Goal: Task Accomplishment & Management: Use online tool/utility

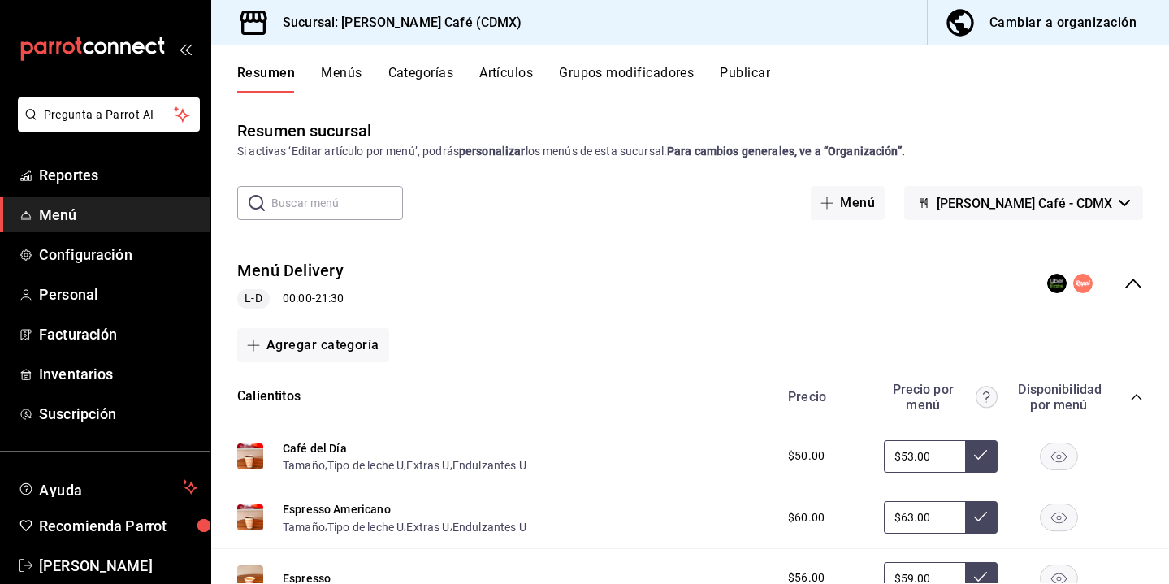
click at [1041, 22] on div "Cambiar a organización" at bounding box center [1063, 22] width 147 height 23
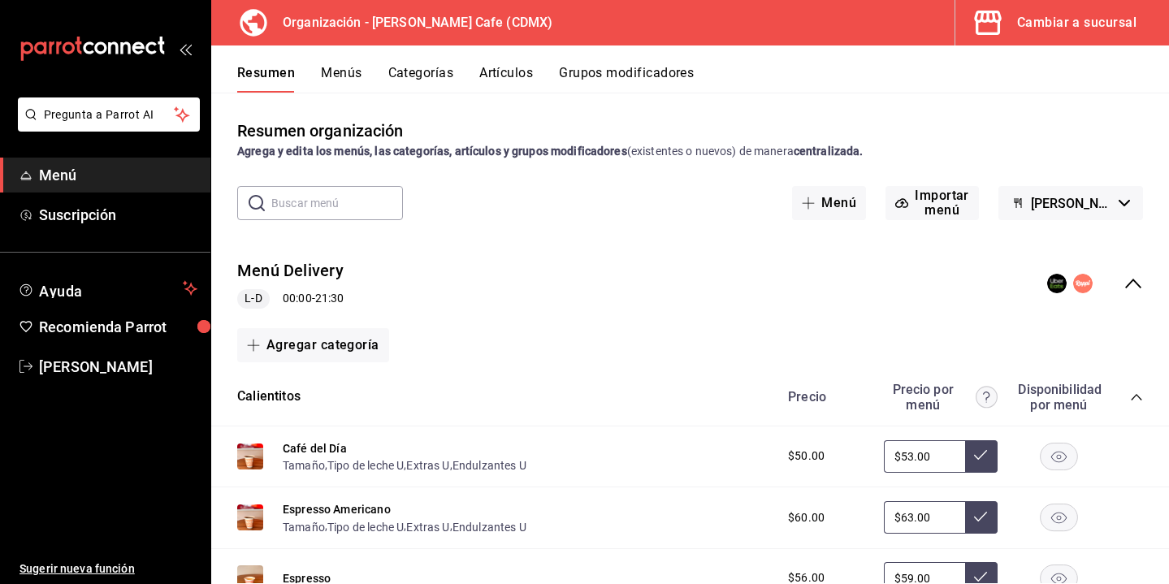
click at [499, 76] on button "Artículos" at bounding box center [506, 79] width 54 height 28
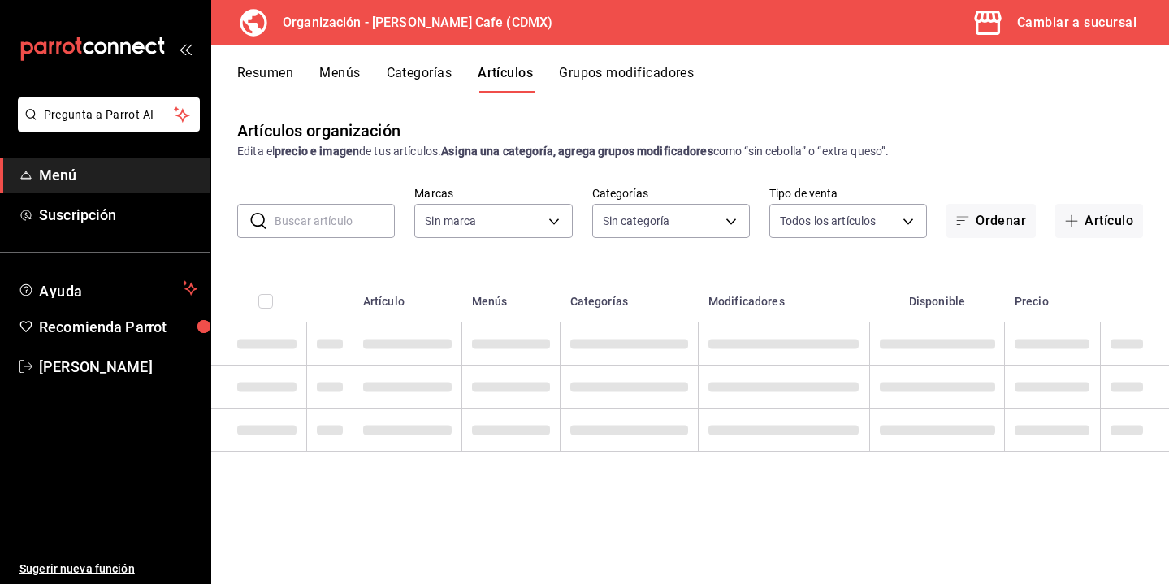
click at [606, 70] on button "Grupos modificadores" at bounding box center [626, 79] width 135 height 28
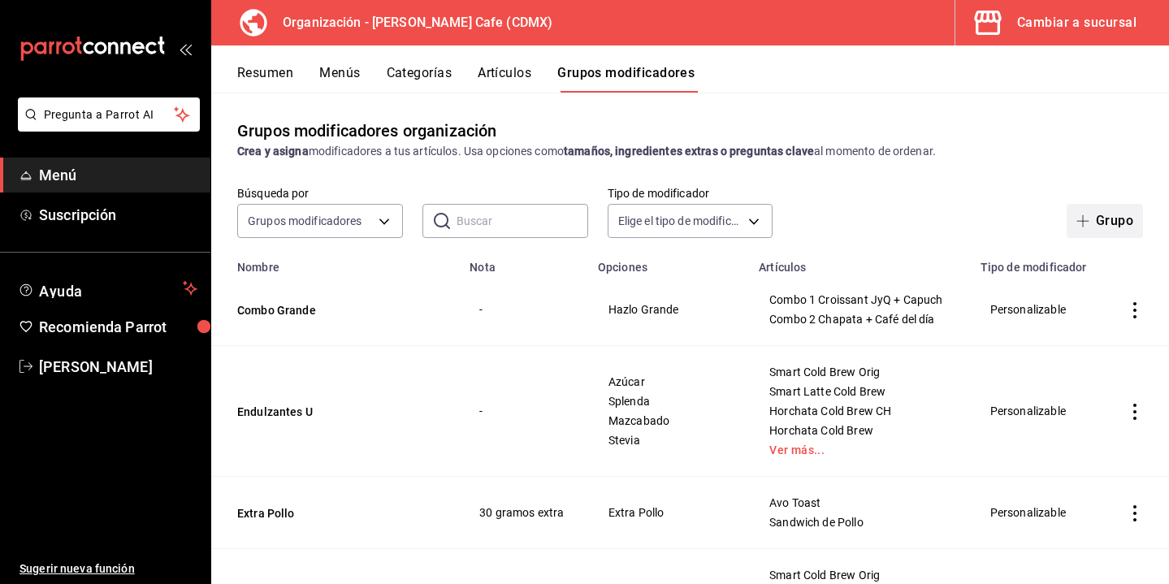
click at [1079, 219] on icon "button" at bounding box center [1083, 220] width 13 height 13
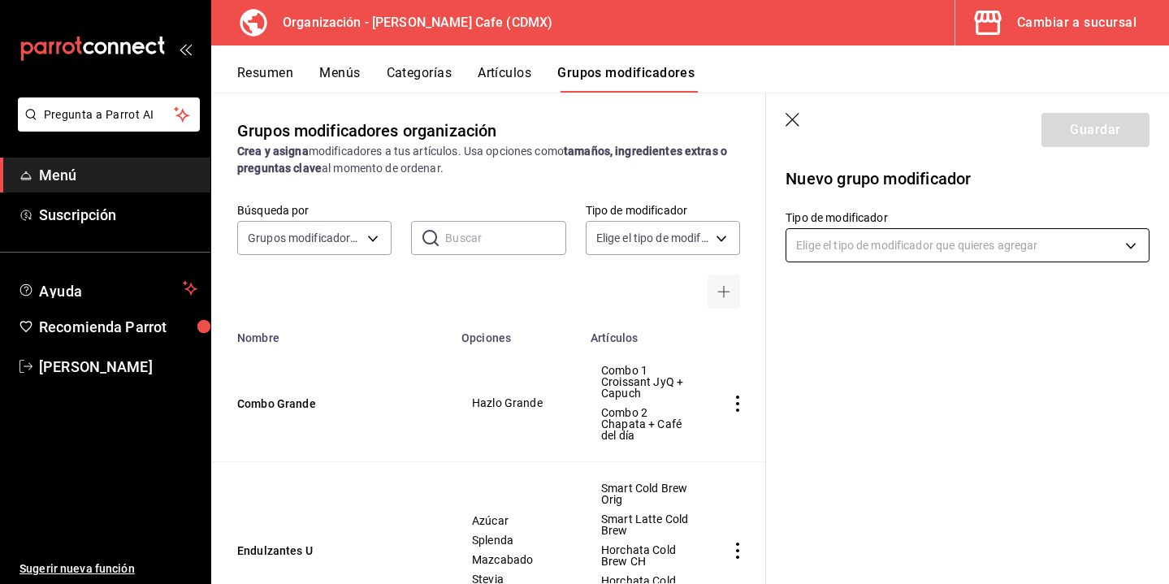
click at [913, 247] on body "Pregunta a Parrot AI Menú Suscripción Ayuda Recomienda Parrot [PERSON_NAME] Sug…" at bounding box center [584, 292] width 1169 height 584
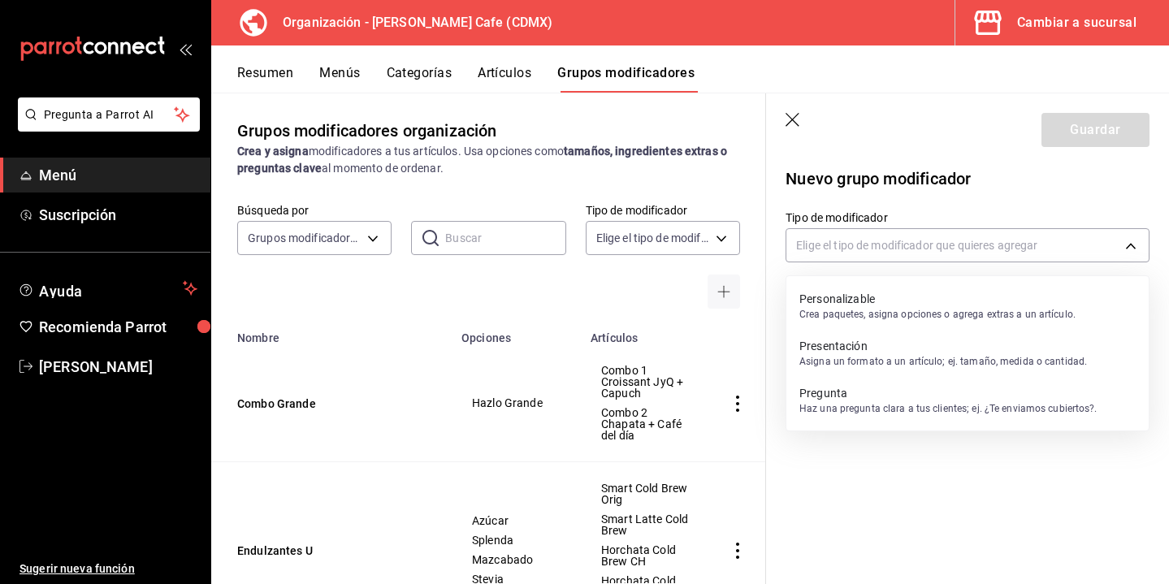
click at [850, 305] on p "Personalizable" at bounding box center [937, 299] width 276 height 16
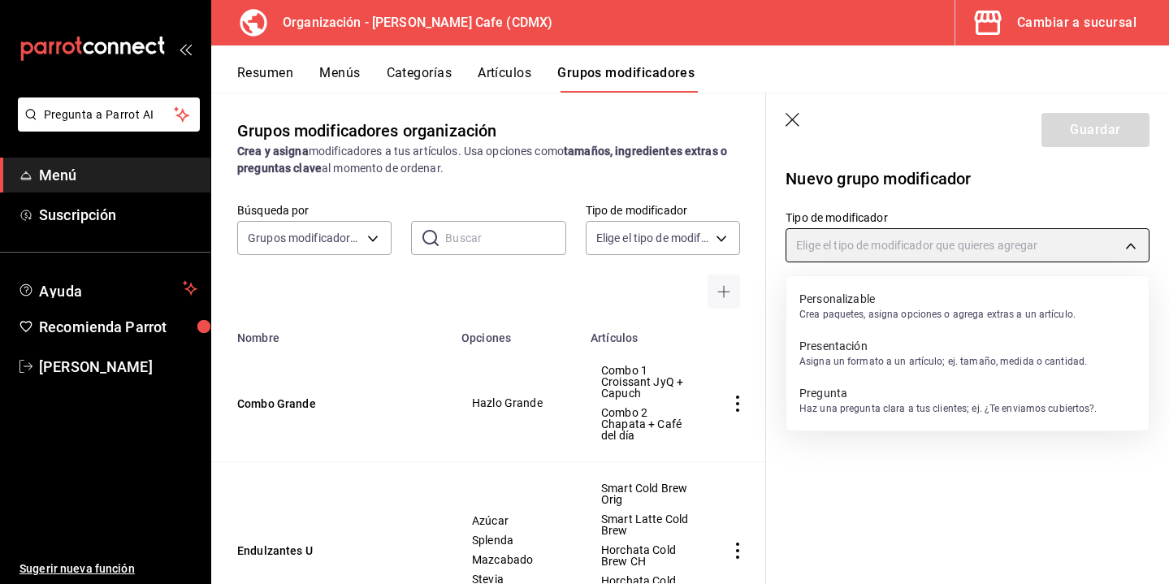
type input "CUSTOMIZABLE"
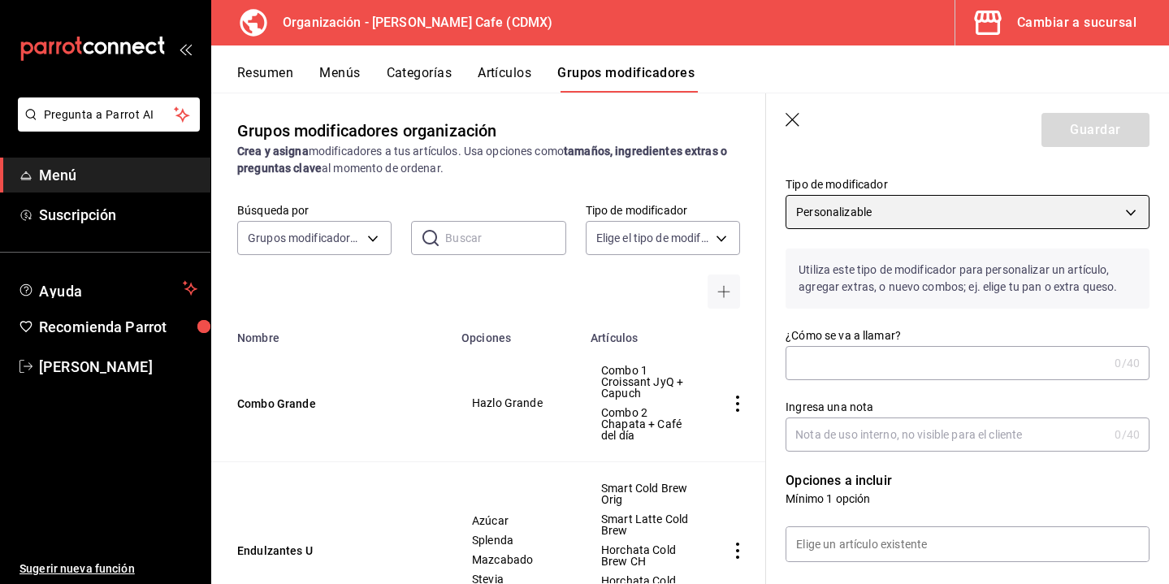
scroll to position [41, 0]
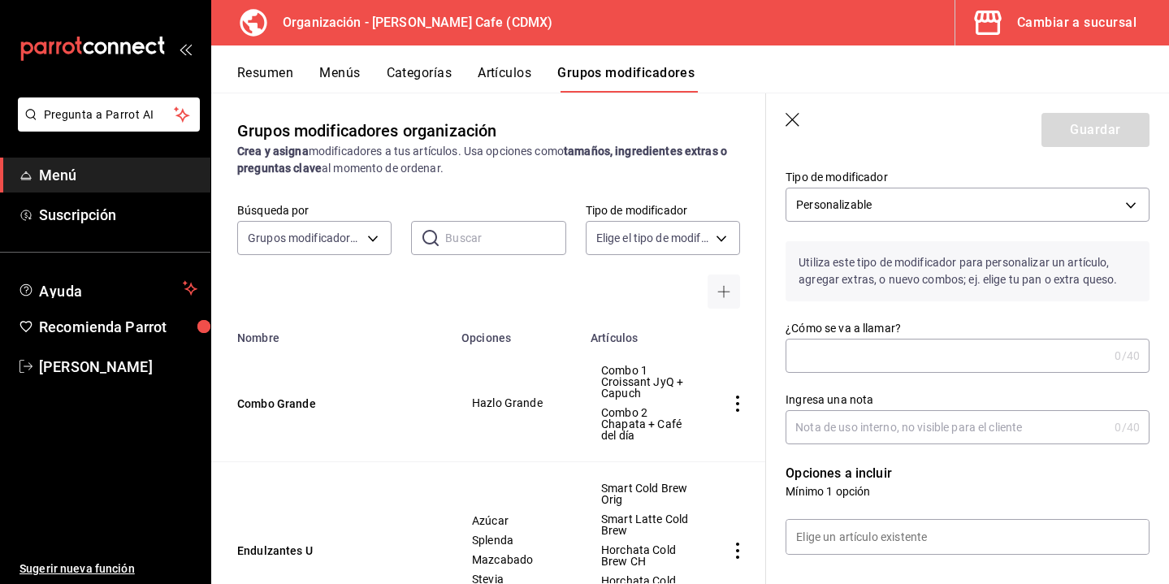
click at [825, 352] on input "¿Cómo se va a llamar?" at bounding box center [947, 356] width 323 height 32
type input "Jarabe"
click at [852, 427] on input "Ingresa una nota" at bounding box center [947, 427] width 323 height 32
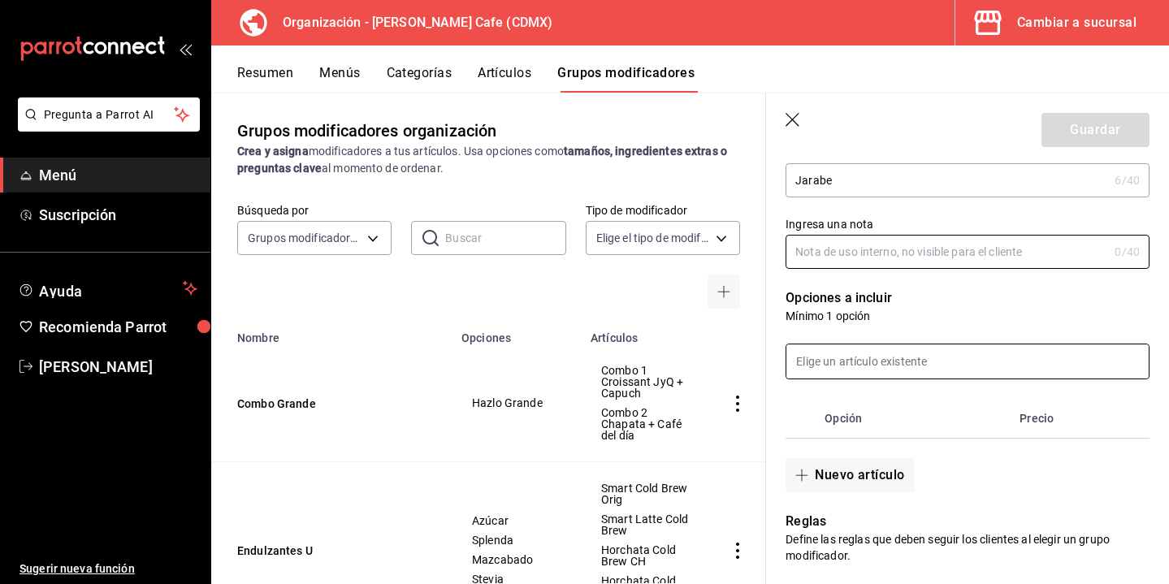
scroll to position [220, 0]
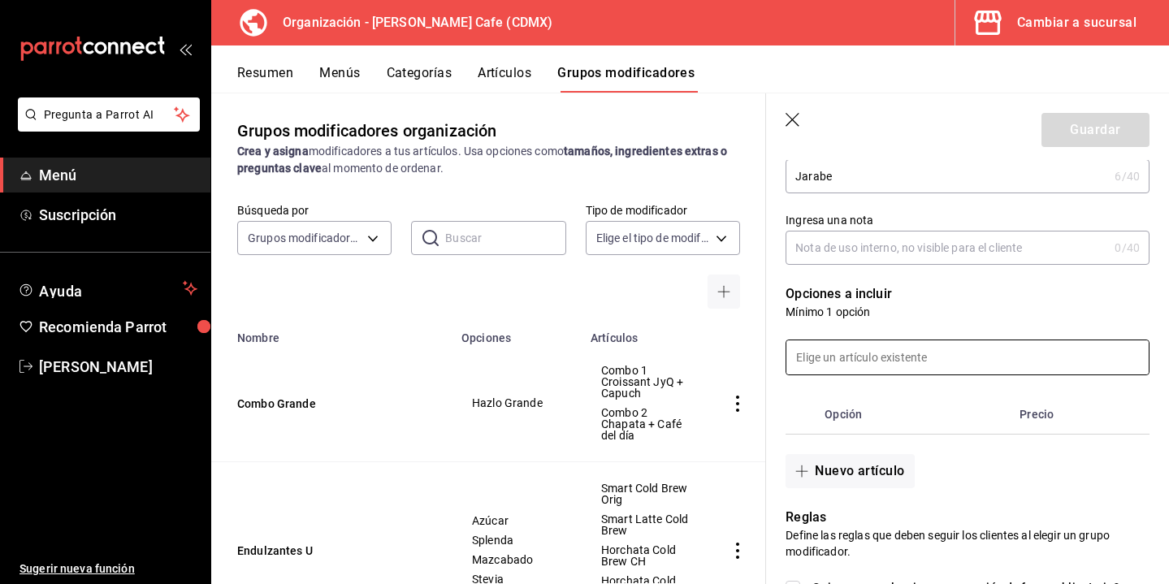
click at [887, 366] on input at bounding box center [967, 357] width 362 height 34
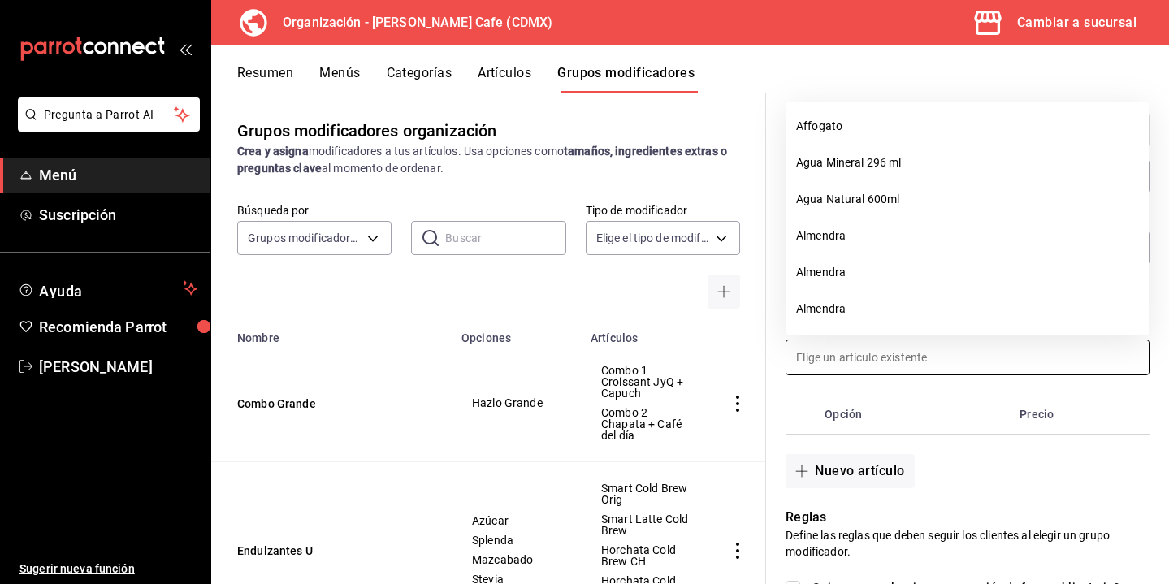
click at [777, 388] on div "Opción Precio" at bounding box center [957, 404] width 383 height 59
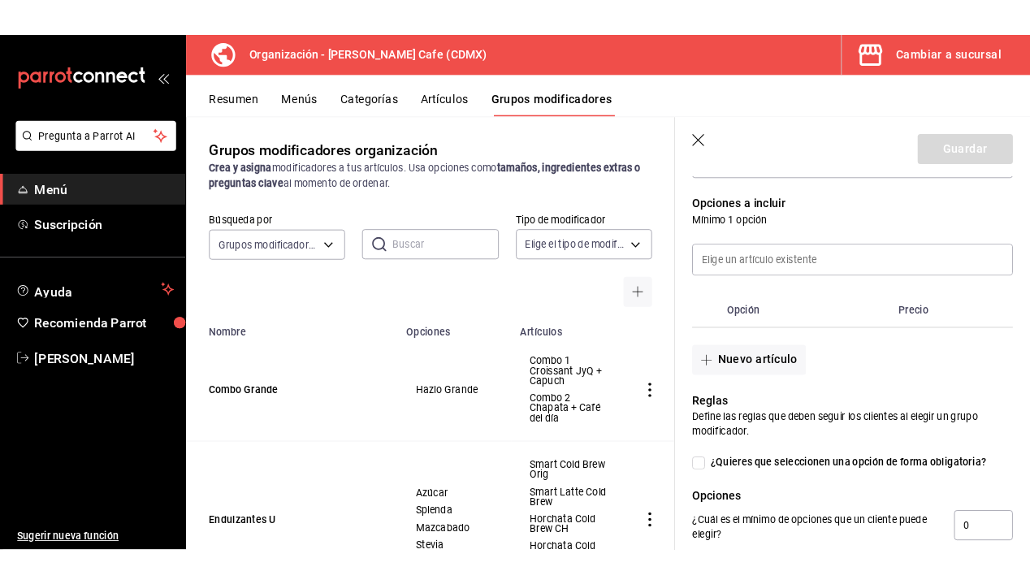
scroll to position [282, 0]
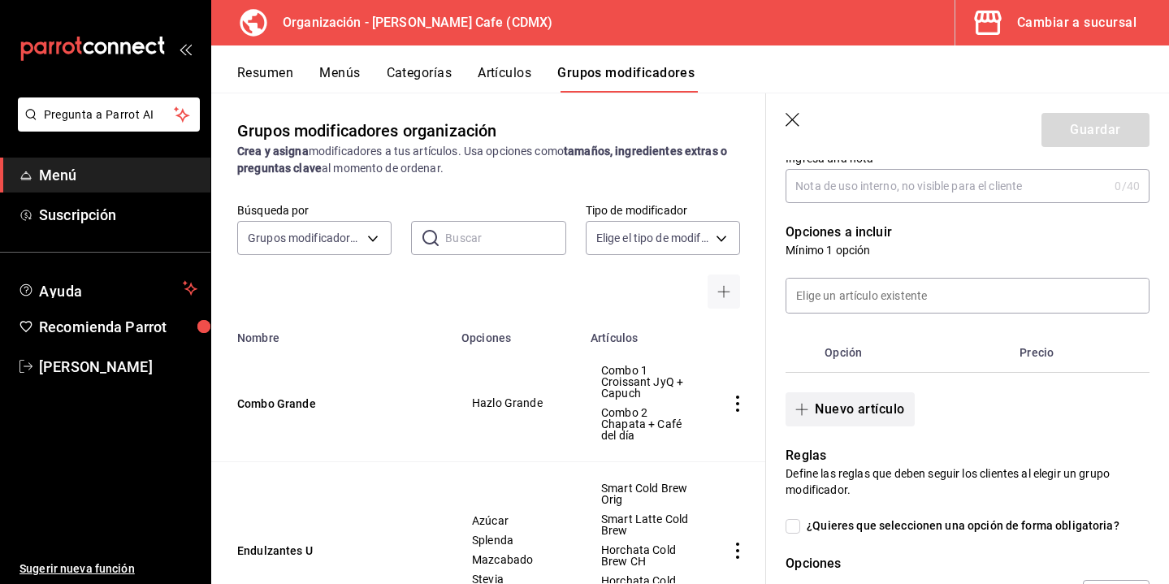
click at [825, 411] on button "Nuevo artículo" at bounding box center [850, 409] width 128 height 34
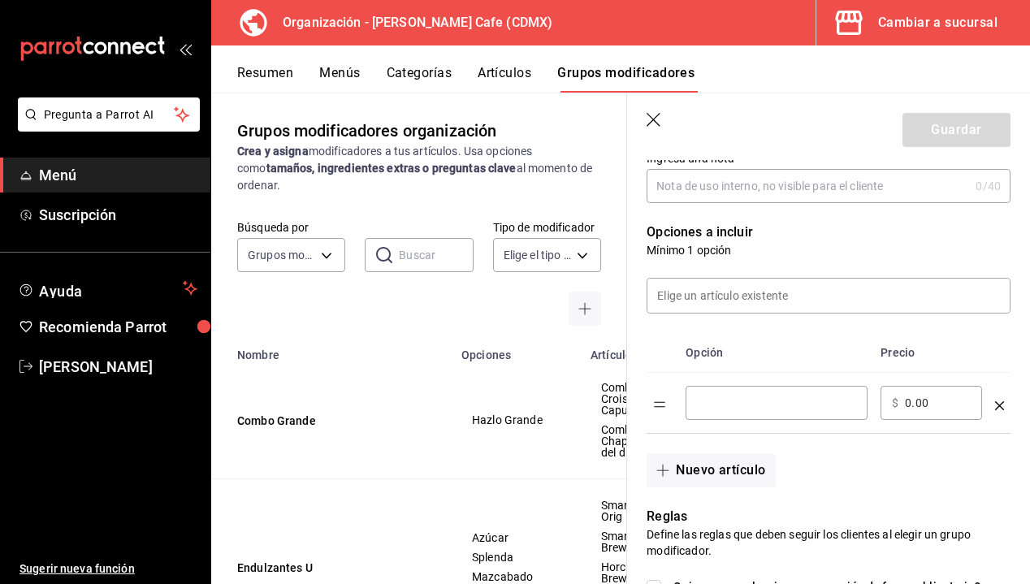
click at [766, 347] on th "Opción" at bounding box center [776, 353] width 195 height 40
click at [760, 409] on input "optionsTable" at bounding box center [776, 403] width 159 height 16
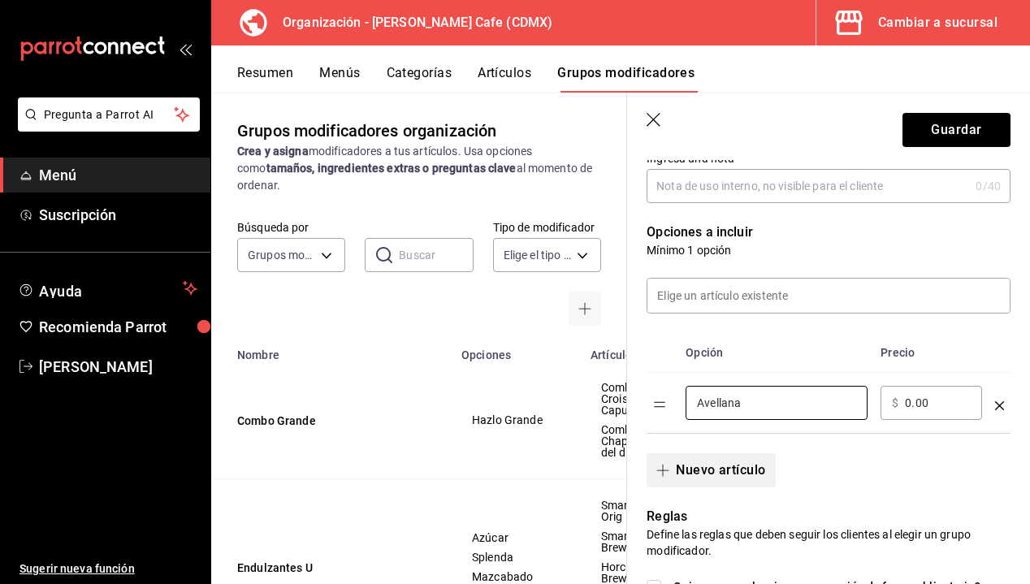
type input "Avellana"
click at [734, 479] on button "Nuevo artículo" at bounding box center [711, 470] width 128 height 34
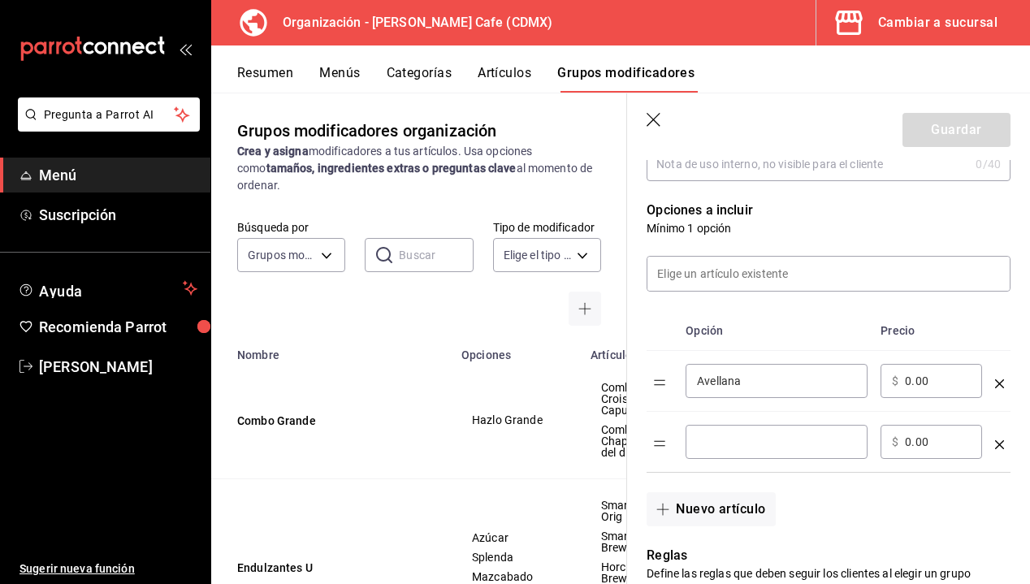
scroll to position [305, 0]
click at [743, 434] on input "optionsTable" at bounding box center [776, 441] width 159 height 16
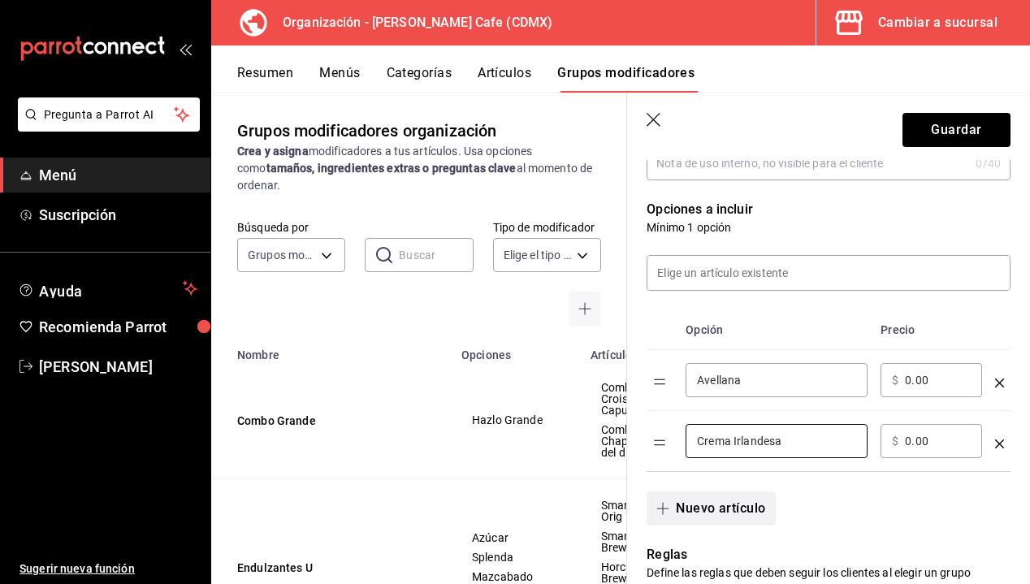
type input "Crema Irlandesa"
click at [728, 513] on button "Nuevo artículo" at bounding box center [711, 509] width 128 height 34
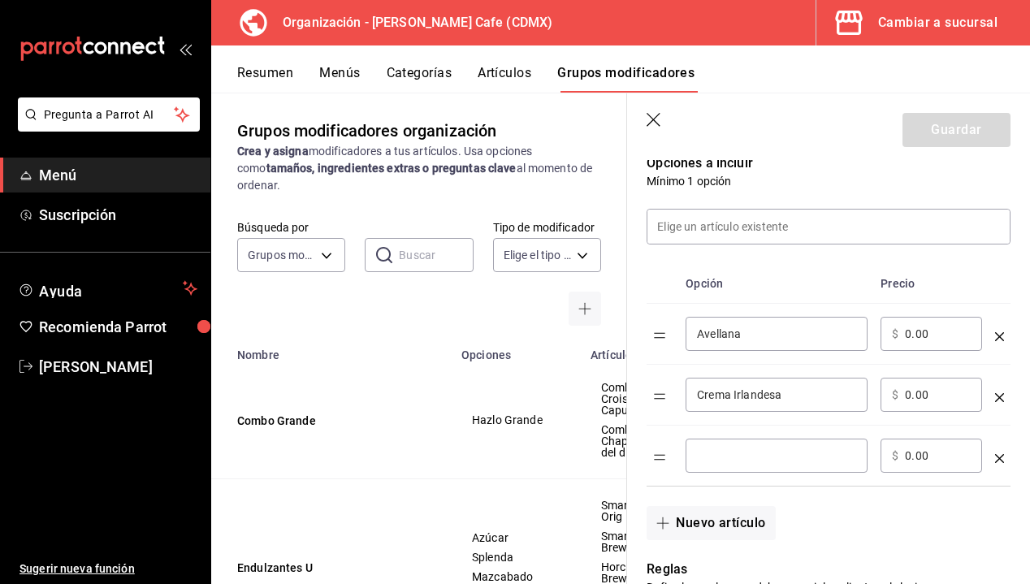
scroll to position [353, 0]
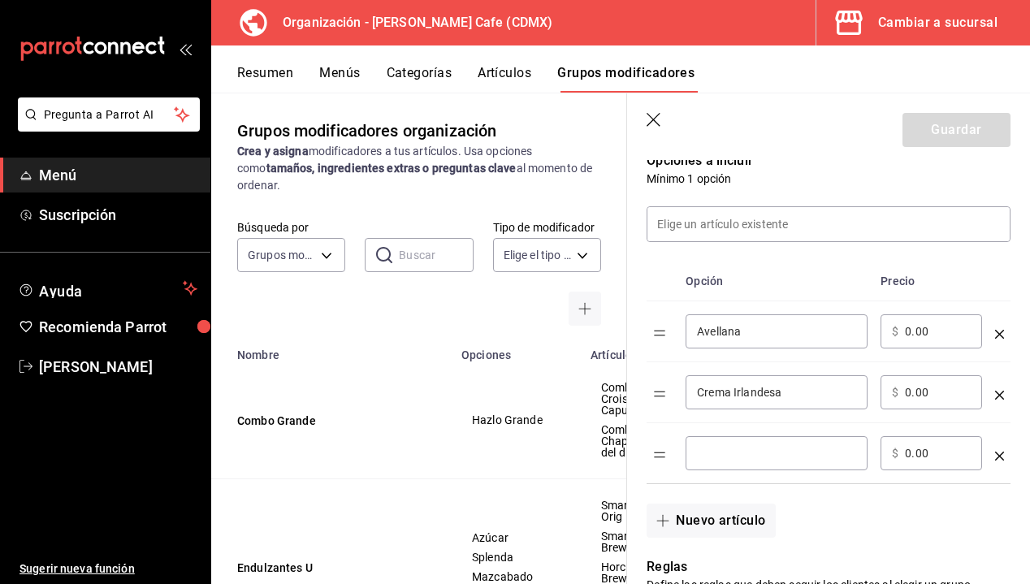
click at [722, 462] on div "​" at bounding box center [777, 453] width 182 height 34
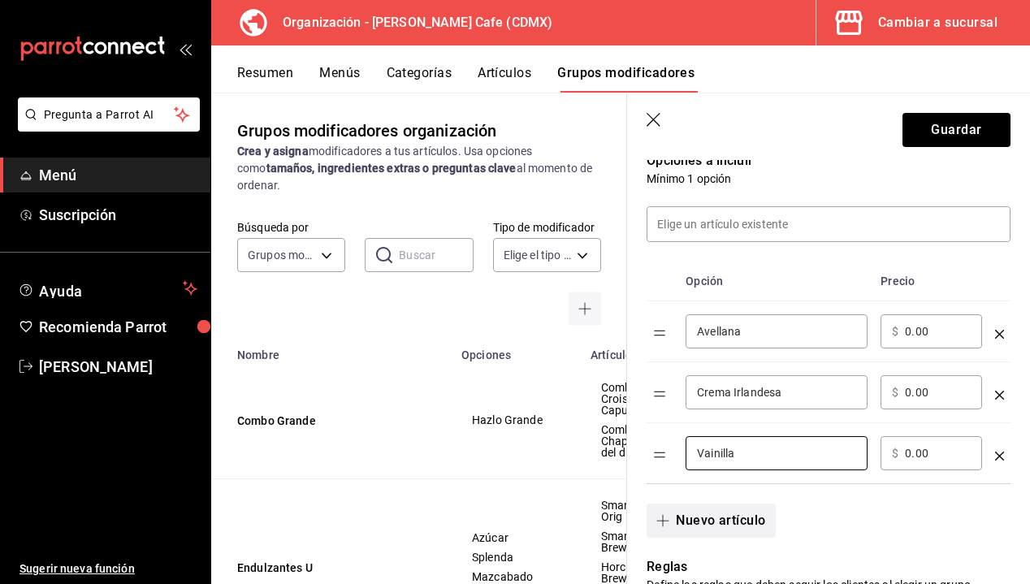
type input "Vainilla"
click at [708, 515] on button "Nuevo artículo" at bounding box center [711, 521] width 128 height 34
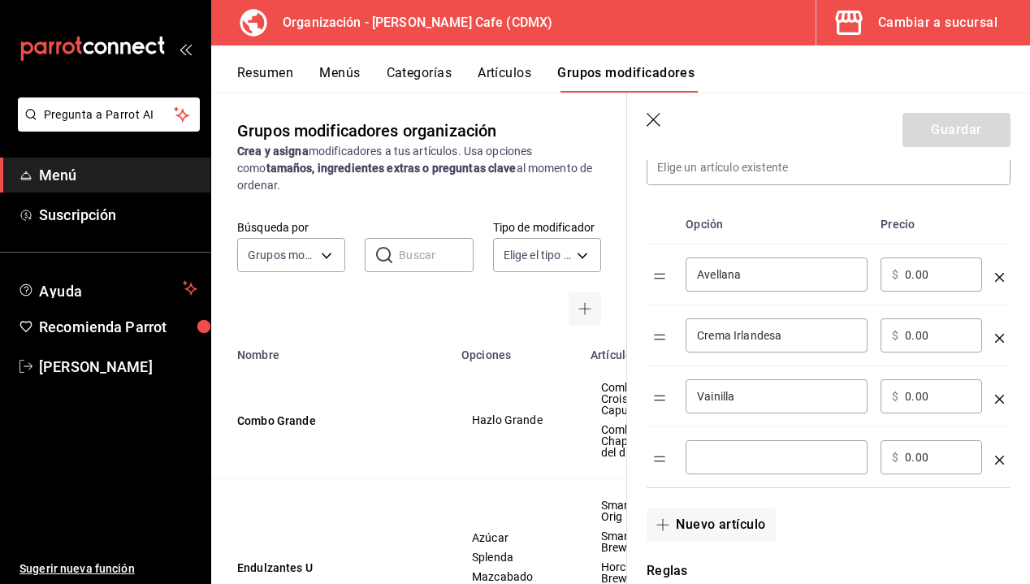
scroll to position [418, 0]
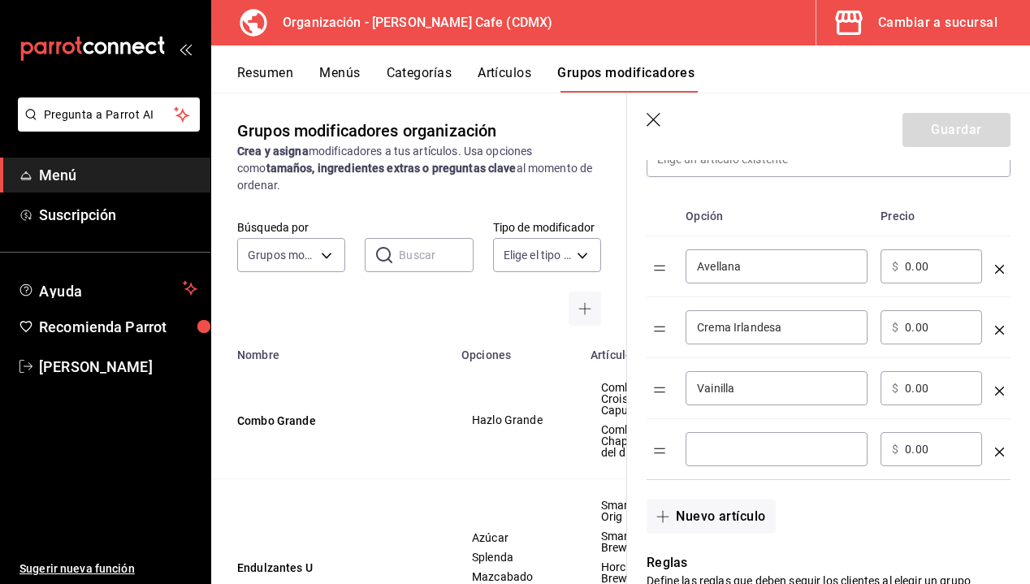
click at [721, 449] on input "optionsTable" at bounding box center [776, 449] width 159 height 16
type input "Rompope"
click at [721, 507] on button "Nuevo artículo" at bounding box center [711, 517] width 128 height 34
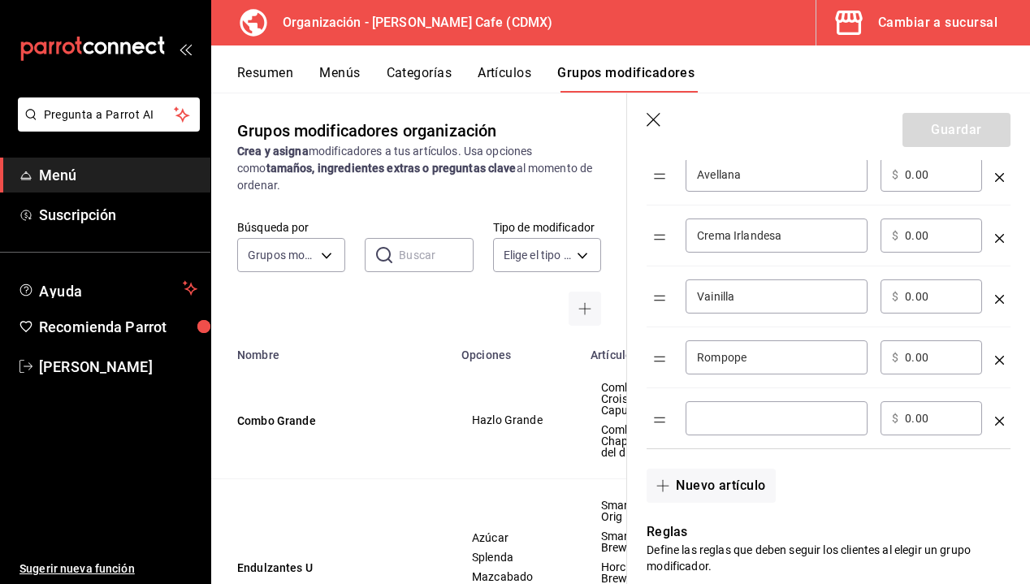
scroll to position [521, 0]
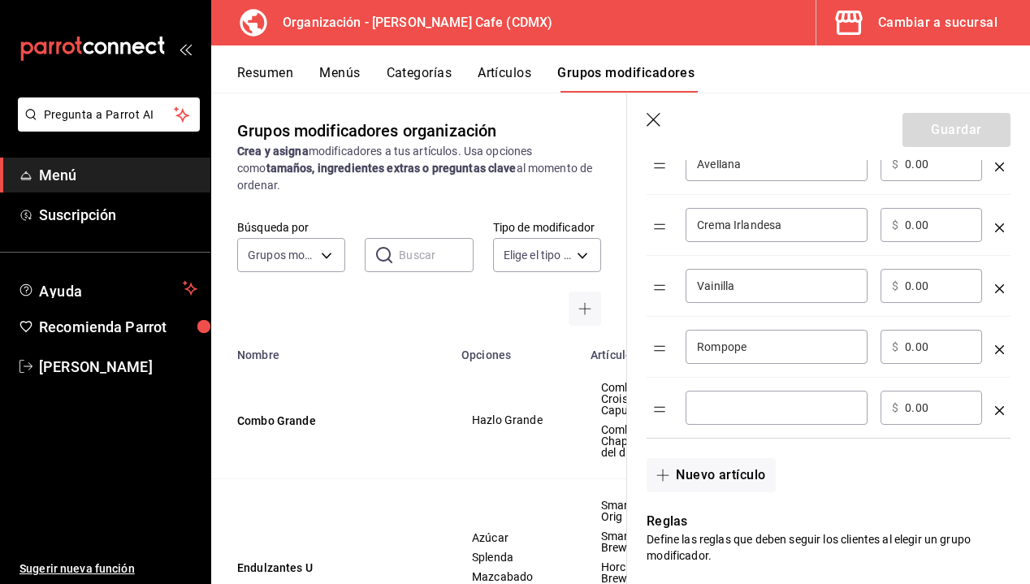
click at [736, 421] on div "​" at bounding box center [777, 408] width 182 height 34
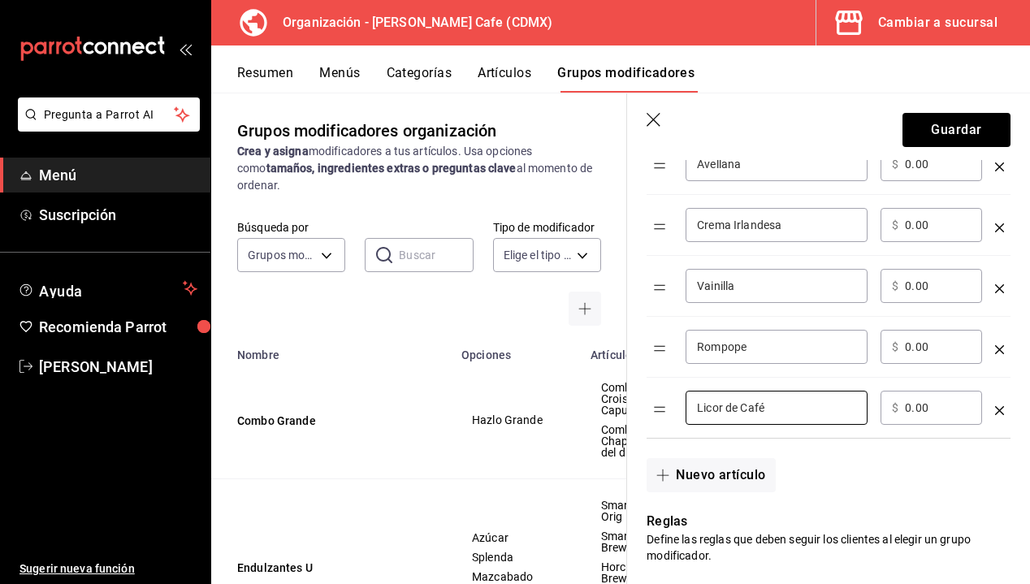
scroll to position [544, 0]
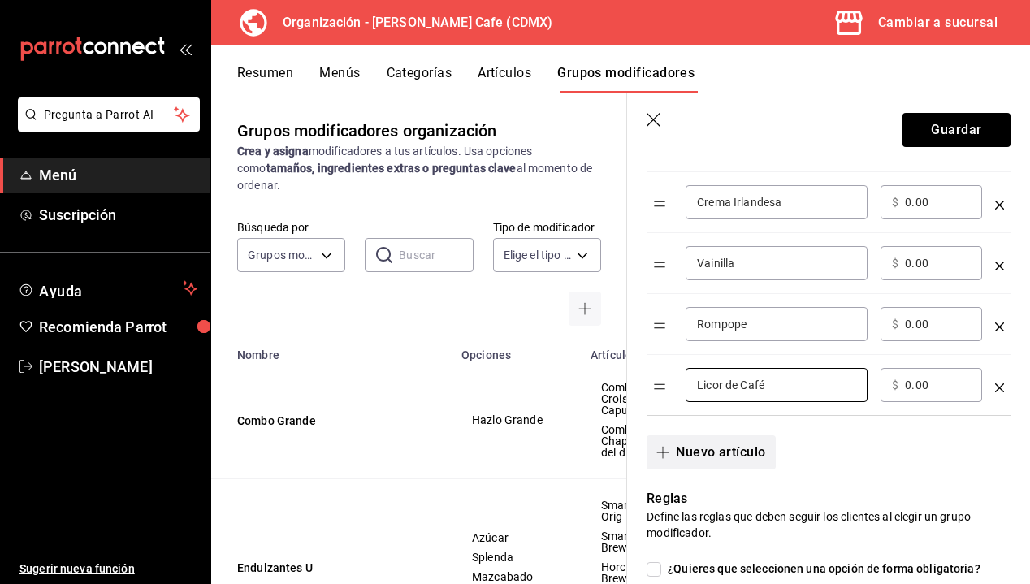
type input "Licor de Café"
click at [724, 446] on button "Nuevo artículo" at bounding box center [711, 452] width 128 height 34
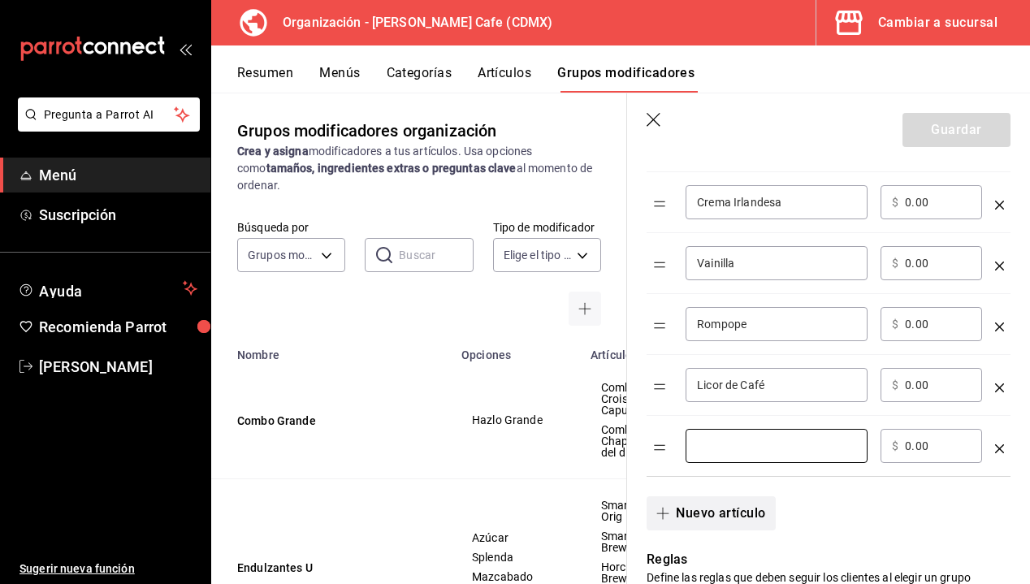
click at [724, 446] on input "optionsTable" at bounding box center [776, 446] width 159 height 16
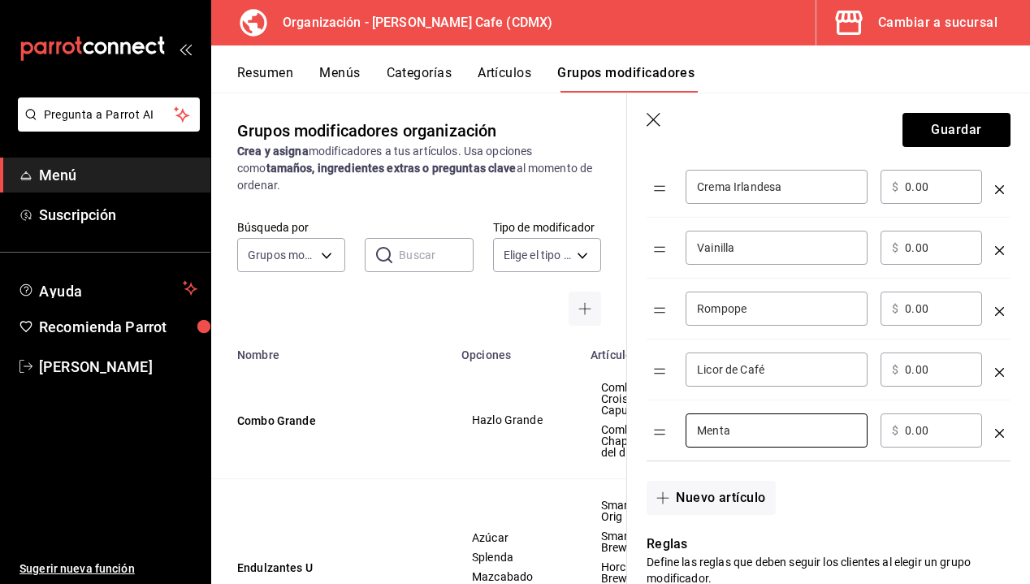
scroll to position [561, 0]
type input "Menta"
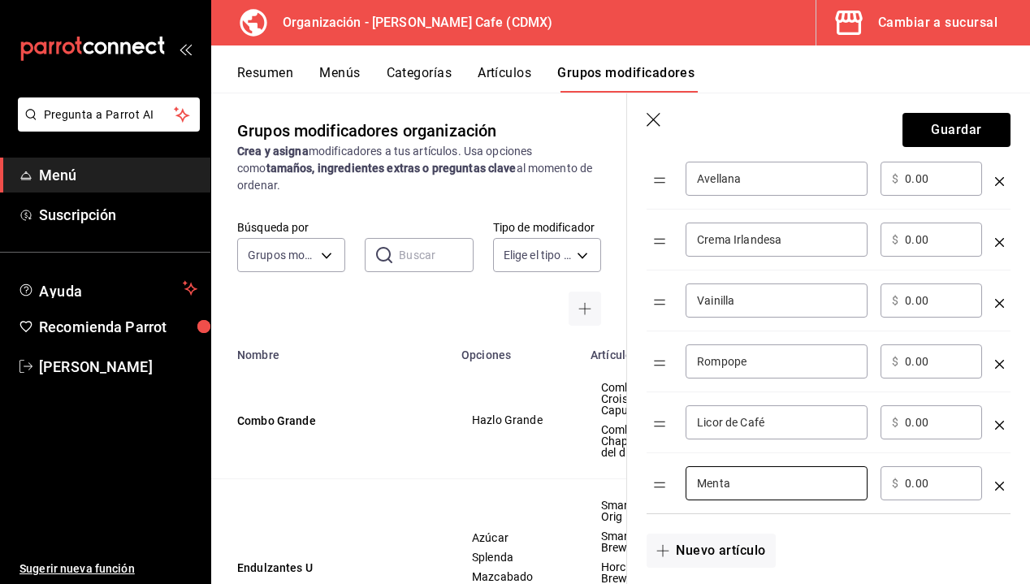
scroll to position [494, 0]
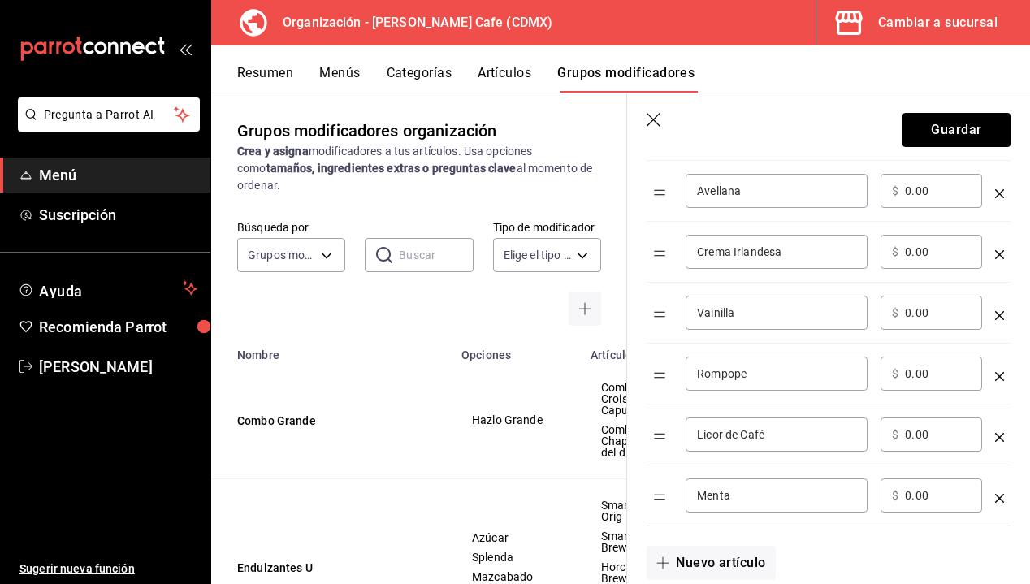
click at [930, 194] on input "0.00" at bounding box center [938, 191] width 66 height 16
type input "0.00"
drag, startPoint x: 961, startPoint y: 195, endPoint x: 895, endPoint y: 195, distance: 65.8
click at [895, 195] on div "​ $ 10.00 ​" at bounding box center [932, 191] width 102 height 34
type input "10.00"
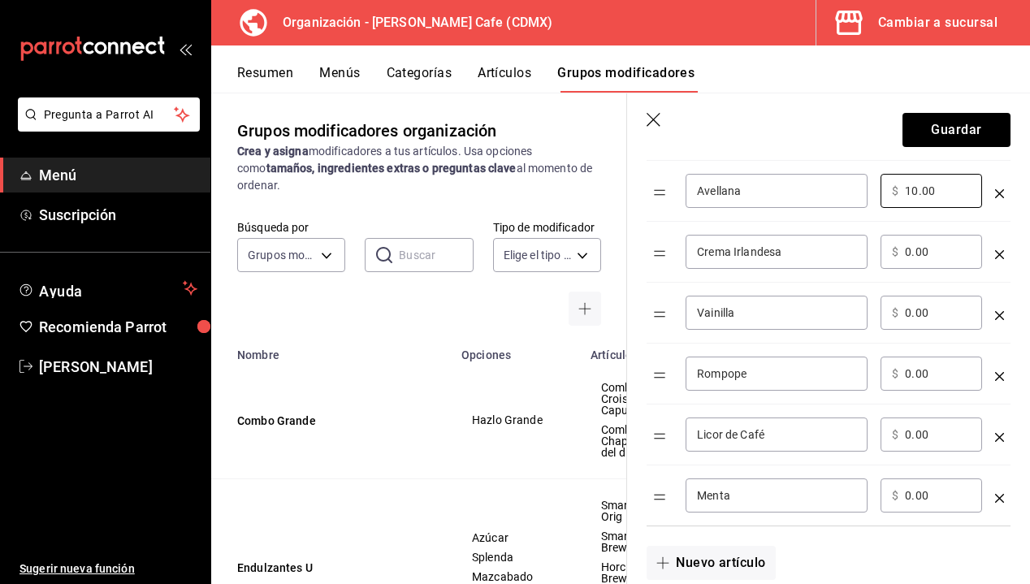
drag, startPoint x: 933, startPoint y: 249, endPoint x: 888, endPoint y: 249, distance: 44.7
click at [888, 249] on div "​ $ 0.00 ​" at bounding box center [932, 252] width 102 height 34
paste input "1"
type input "10.00"
drag, startPoint x: 929, startPoint y: 311, endPoint x: 881, endPoint y: 311, distance: 48.7
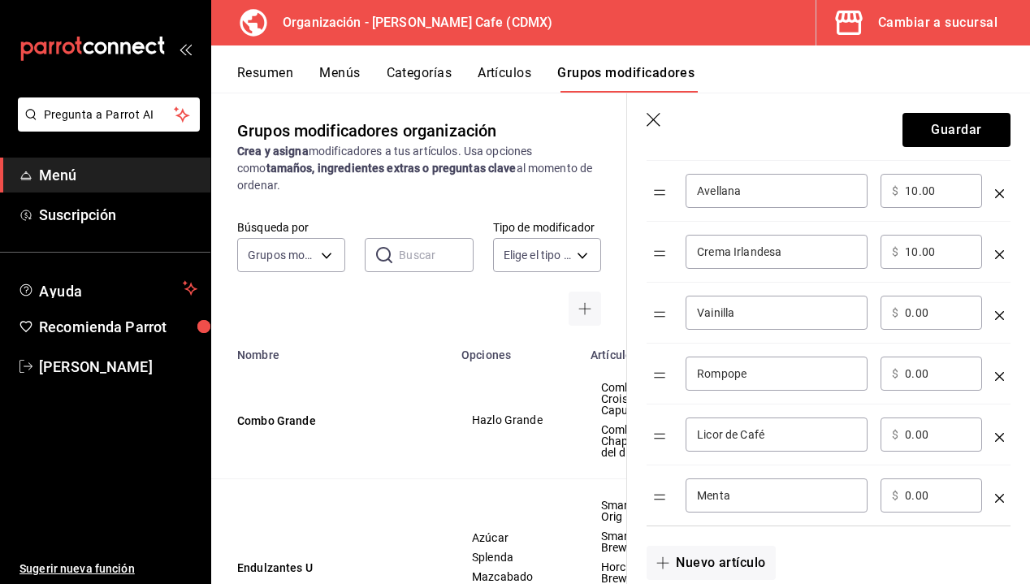
click at [881, 311] on div "​ $ 0.00 ​" at bounding box center [932, 313] width 102 height 34
paste input "1"
type input "10.00"
drag, startPoint x: 938, startPoint y: 370, endPoint x: 888, endPoint y: 370, distance: 50.4
click at [888, 370] on div "​ $ 0.00 ​" at bounding box center [932, 374] width 102 height 34
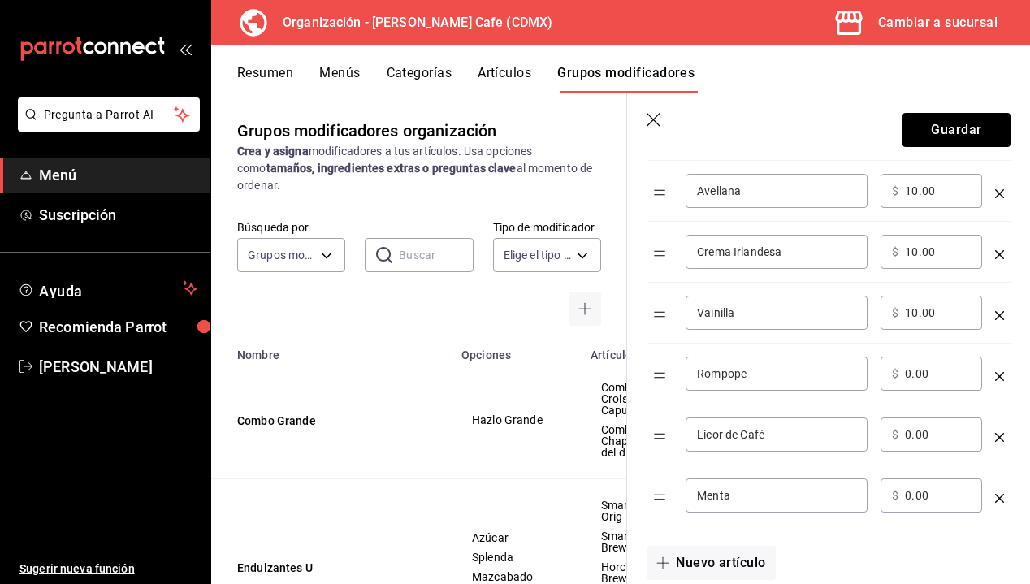
paste input "1"
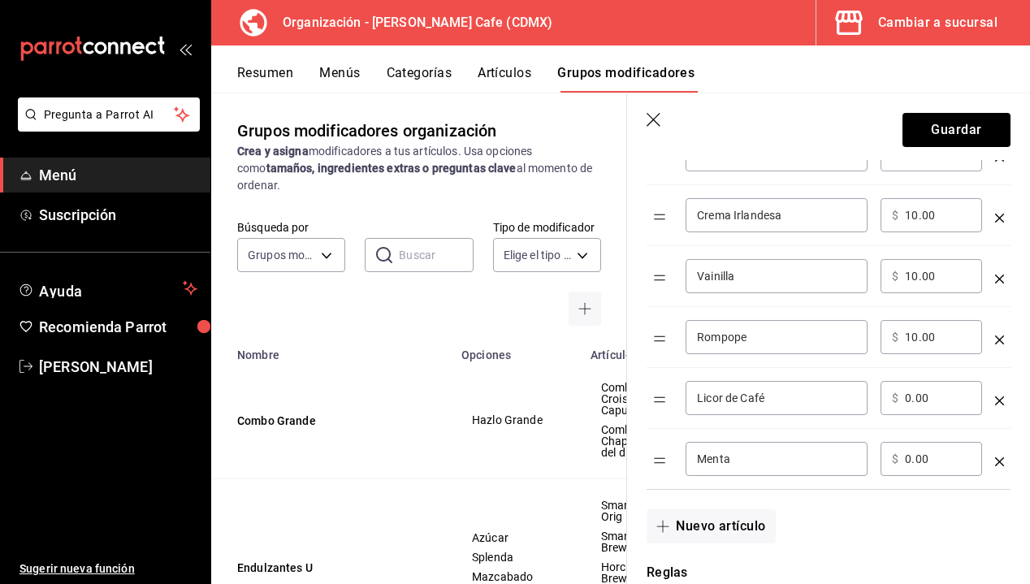
scroll to position [591, 0]
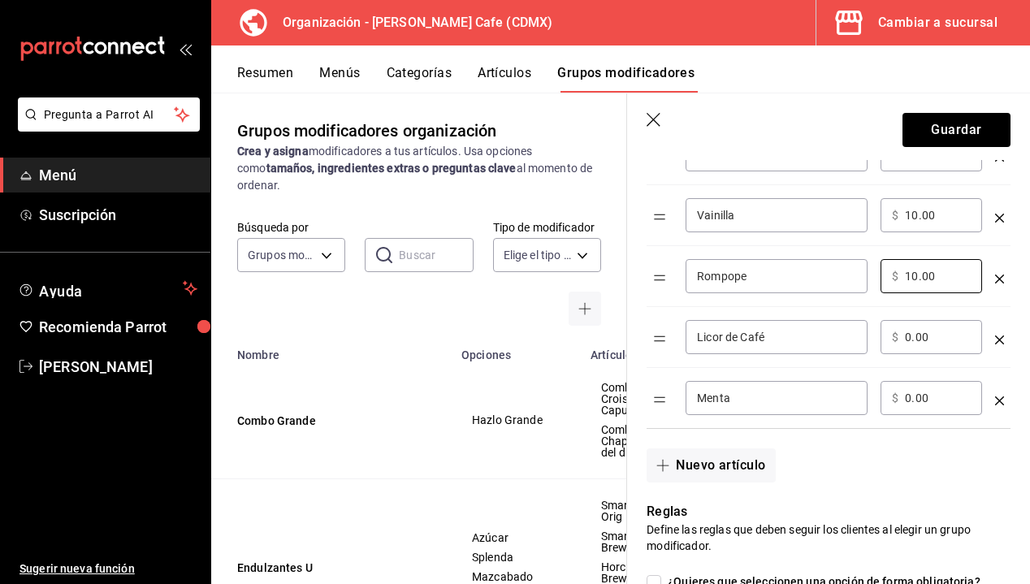
type input "10.00"
drag, startPoint x: 944, startPoint y: 337, endPoint x: 899, endPoint y: 337, distance: 45.5
click at [899, 337] on div "​ $ 0.00 ​" at bounding box center [932, 337] width 102 height 34
paste input "1"
type input "10.00"
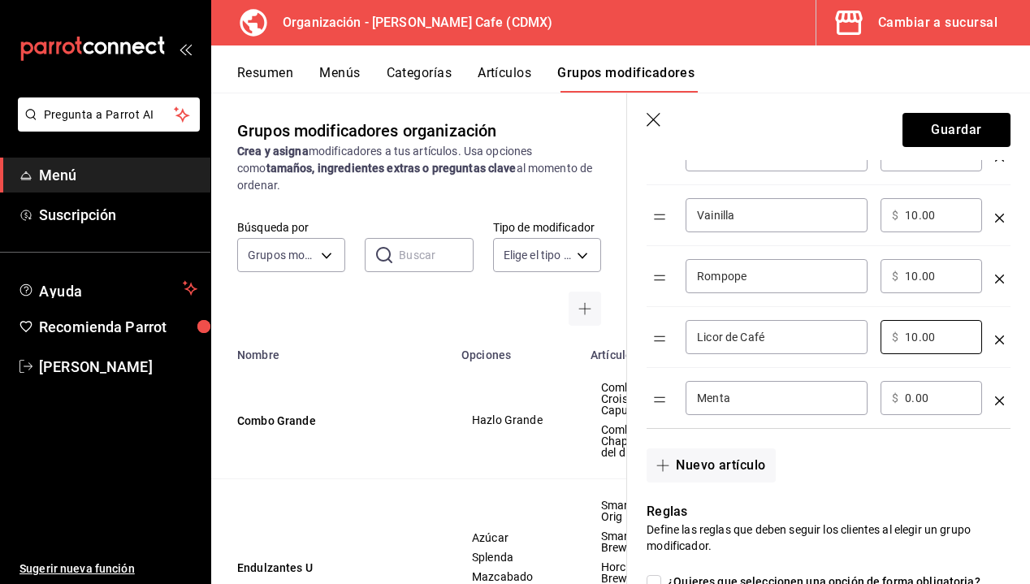
drag, startPoint x: 936, startPoint y: 393, endPoint x: 869, endPoint y: 393, distance: 66.6
click at [872, 393] on tr "Menta ​ ​ $ 0.00 ​" at bounding box center [829, 398] width 364 height 61
paste input "1"
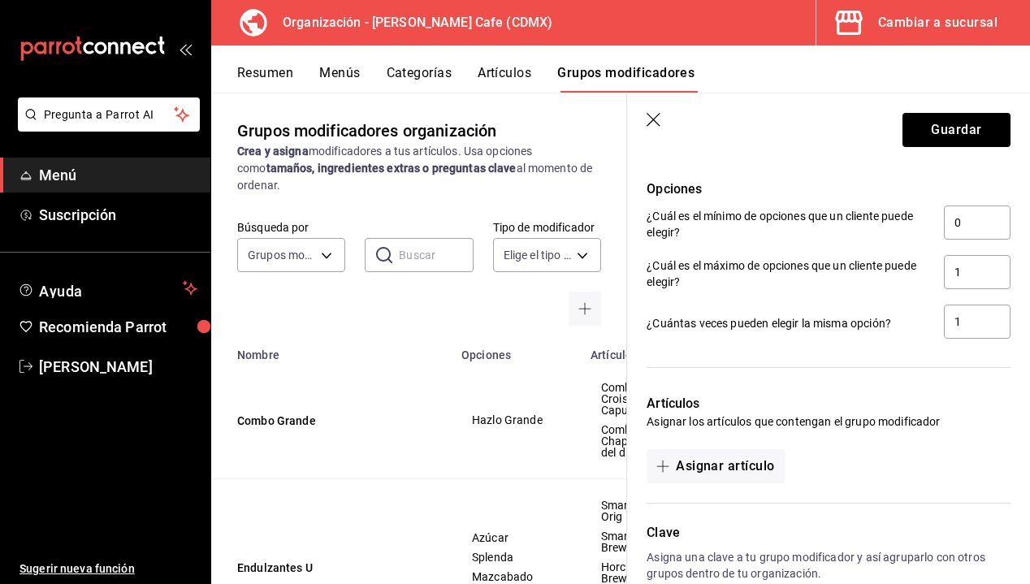
scroll to position [1028, 0]
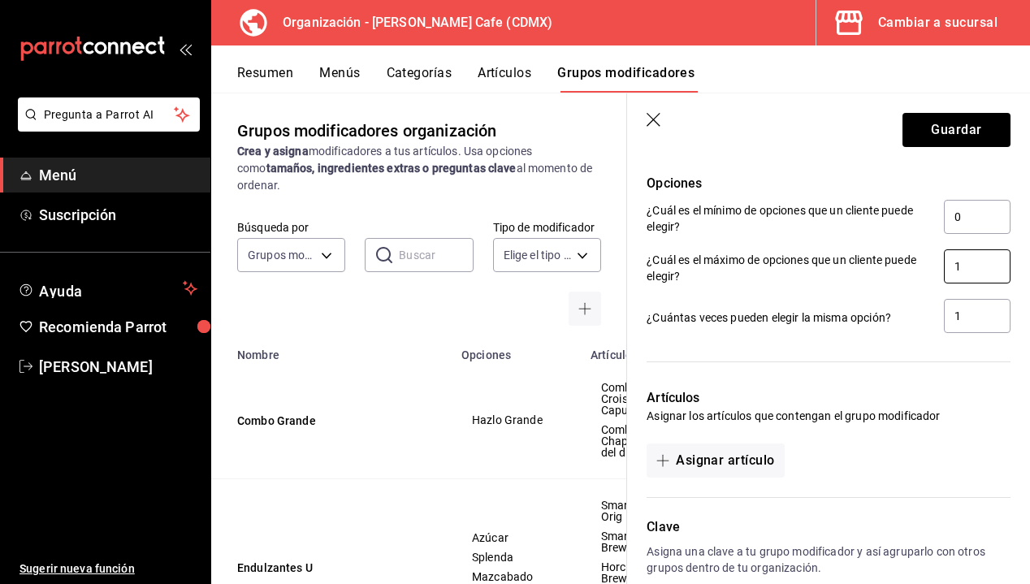
type input "10.00"
drag, startPoint x: 970, startPoint y: 265, endPoint x: 949, endPoint y: 265, distance: 21.1
click at [949, 265] on input "1" at bounding box center [977, 266] width 67 height 34
click at [862, 374] on div "Artículos Asignar los artículos que contengan el grupo modificador Asignar artí…" at bounding box center [818, 423] width 383 height 109
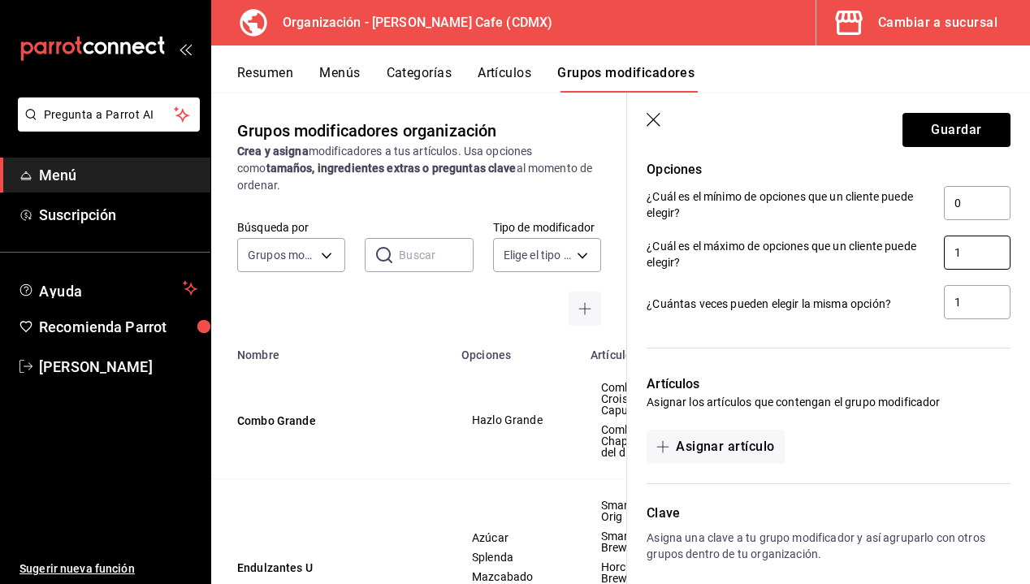
drag, startPoint x: 973, startPoint y: 238, endPoint x: 968, endPoint y: 249, distance: 12.4
click at [968, 249] on input "1" at bounding box center [977, 253] width 67 height 34
type input "3"
drag, startPoint x: 973, startPoint y: 305, endPoint x: 941, endPoint y: 305, distance: 31.7
click at [941, 305] on div "¿Cuántas veces pueden elegir la misma opción? 1" at bounding box center [829, 303] width 364 height 37
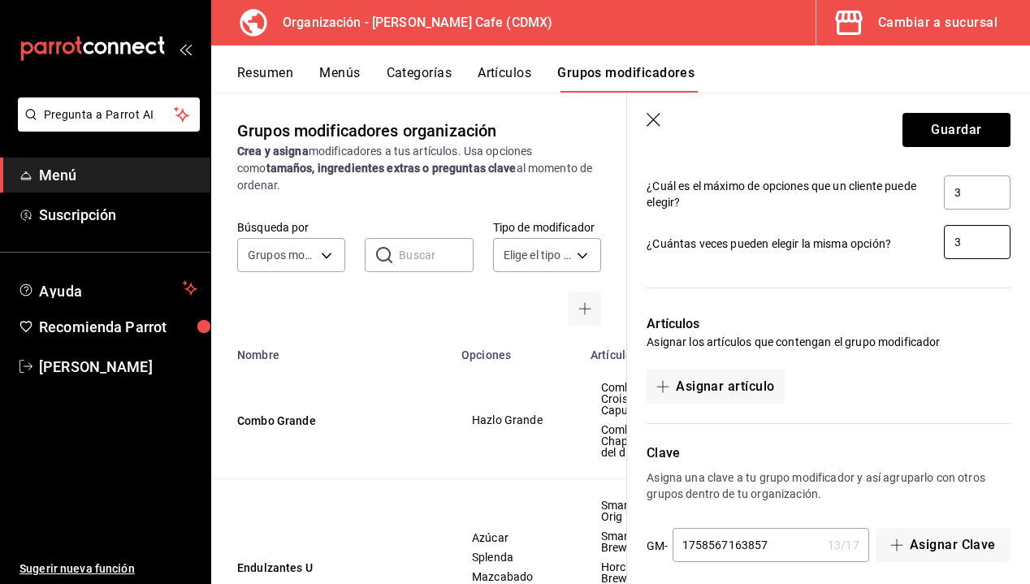
scroll to position [1114, 0]
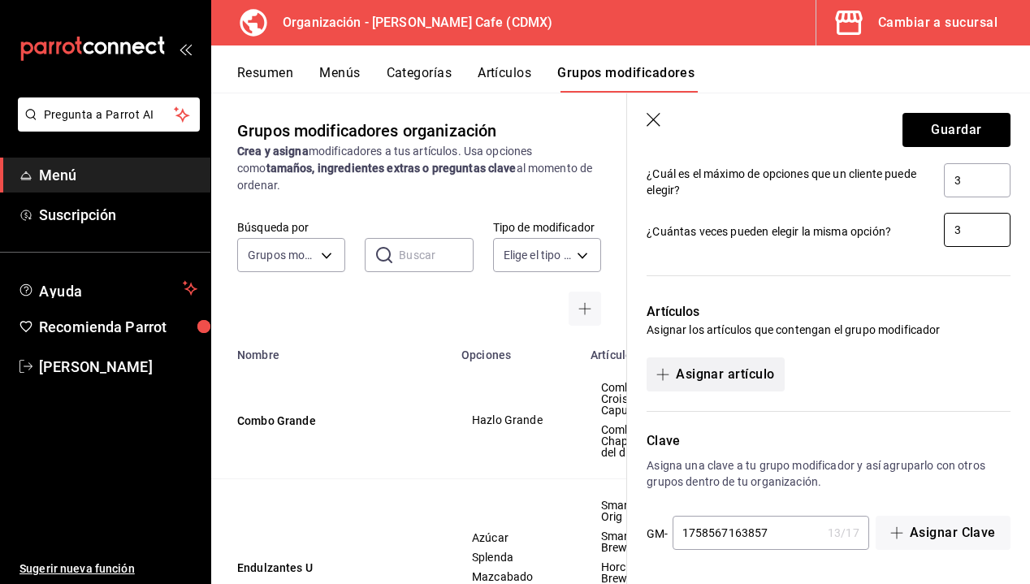
type input "3"
click at [704, 367] on button "Asignar artículo" at bounding box center [715, 374] width 137 height 34
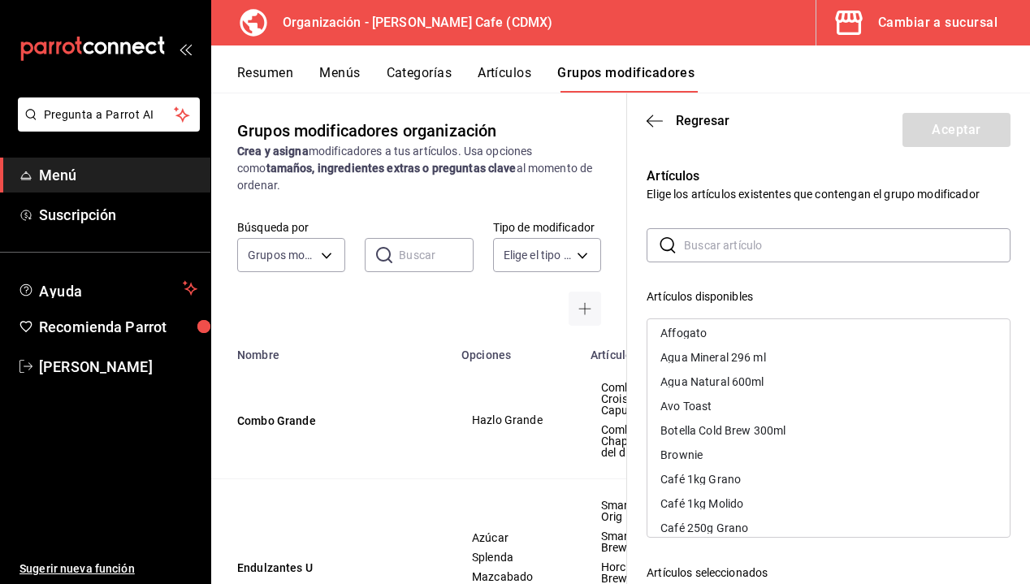
scroll to position [0, 0]
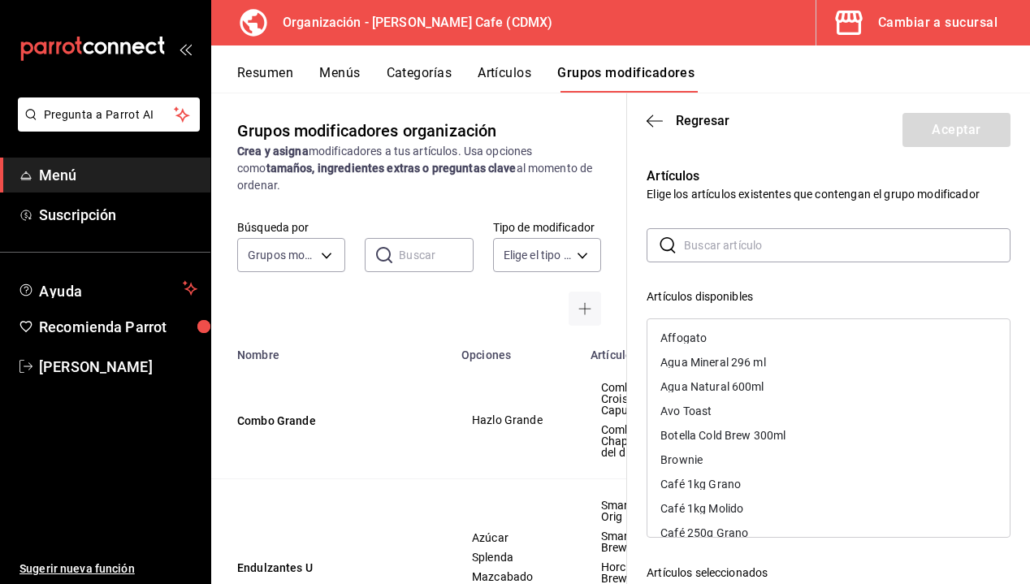
click at [719, 250] on input "text" at bounding box center [847, 245] width 327 height 32
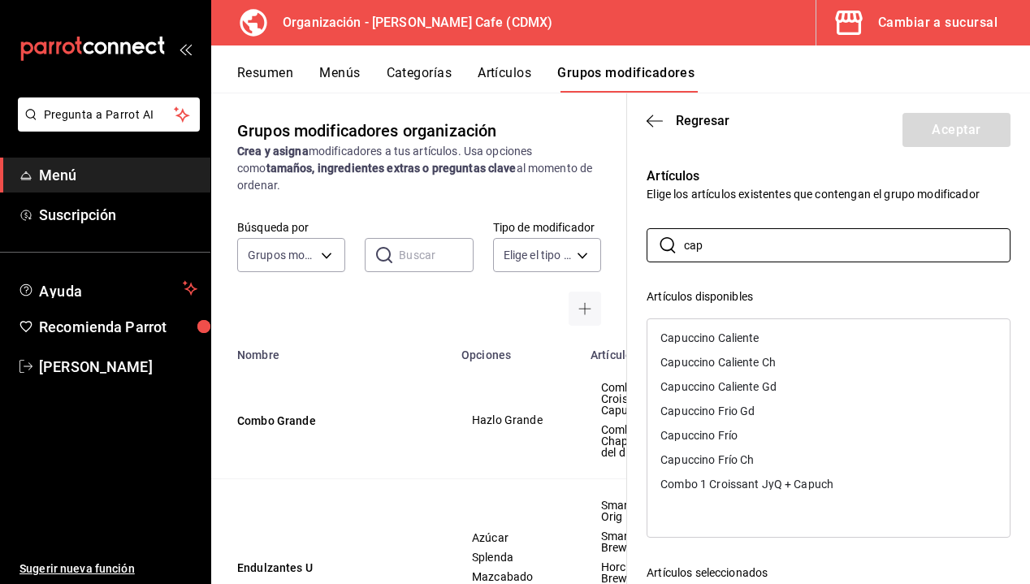
click at [699, 338] on div "Capuccino Caliente" at bounding box center [710, 337] width 98 height 11
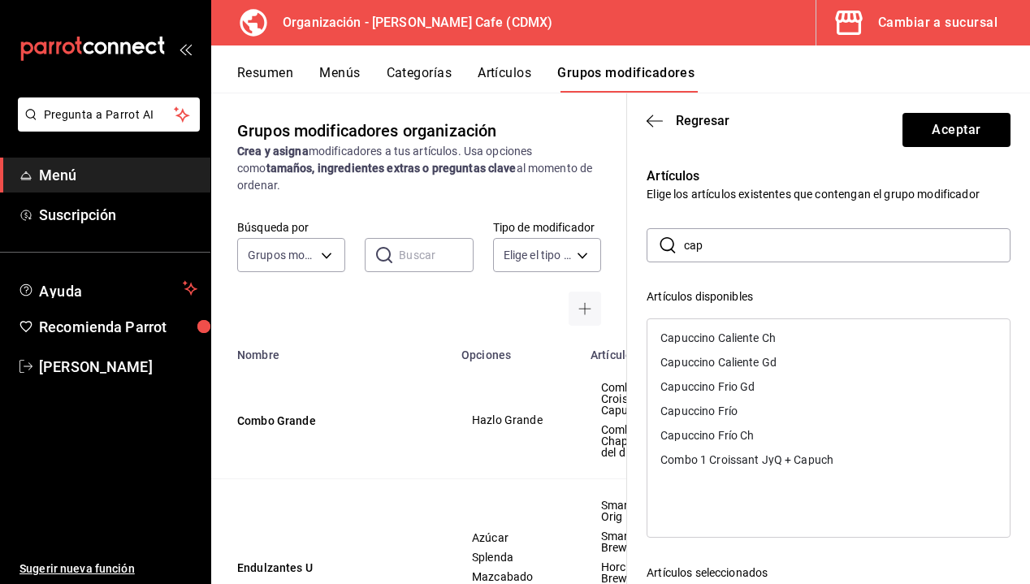
click at [699, 338] on div "Capuccino Caliente Ch" at bounding box center [718, 337] width 115 height 11
click at [699, 338] on div "Capuccino Caliente Gd" at bounding box center [719, 337] width 116 height 11
click at [699, 338] on div "Capuccino Frio Gd" at bounding box center [708, 337] width 94 height 11
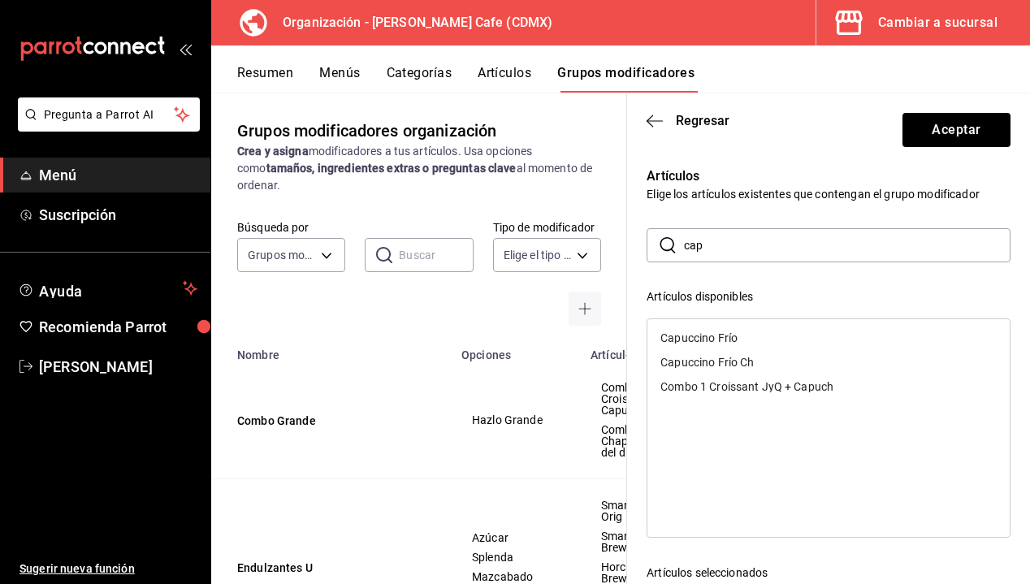
click at [699, 338] on div "Capuccino Frío" at bounding box center [699, 337] width 77 height 11
click at [699, 338] on div "Capuccino Frío Ch" at bounding box center [707, 337] width 93 height 11
drag, startPoint x: 725, startPoint y: 249, endPoint x: 651, endPoint y: 238, distance: 74.7
click at [651, 238] on div "​ cap ​" at bounding box center [829, 245] width 364 height 34
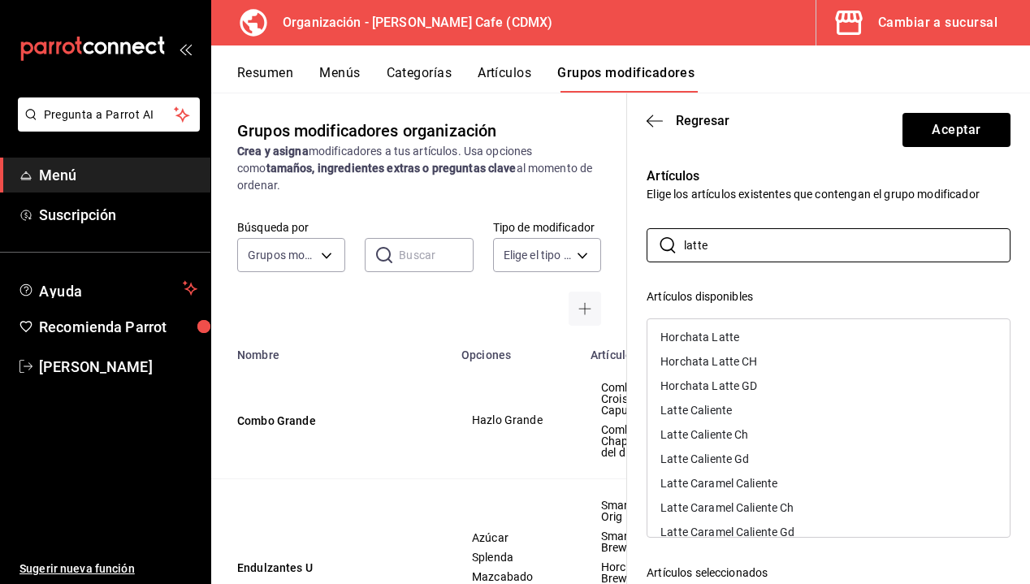
scroll to position [244, 0]
type input "latte"
click at [712, 387] on div "Latte Caliente" at bounding box center [696, 386] width 71 height 11
click at [712, 387] on div "Latte Caliente Ch" at bounding box center [705, 386] width 88 height 11
click at [712, 387] on div "Latte Caliente Gd" at bounding box center [705, 386] width 89 height 11
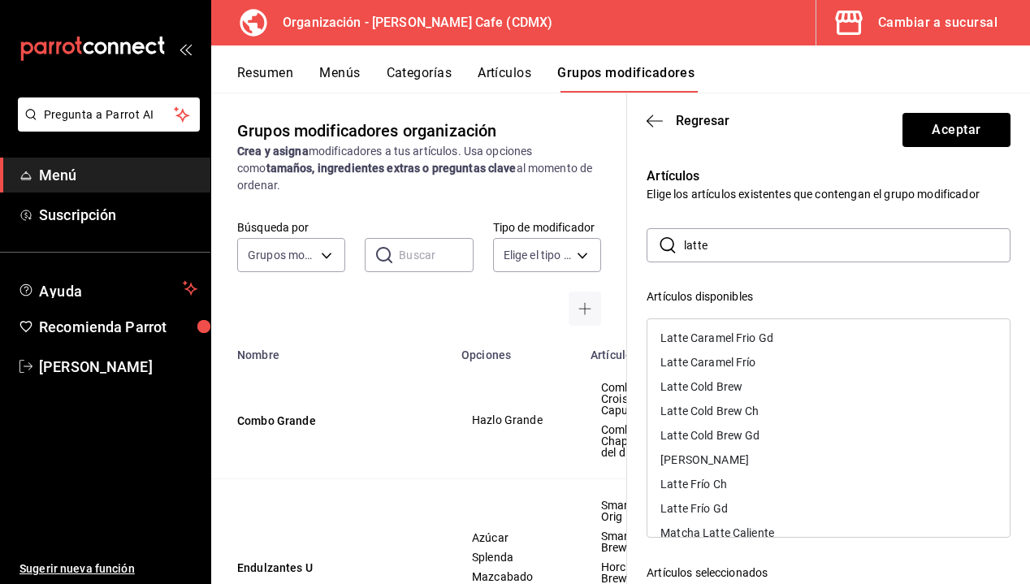
scroll to position [414, 0]
click at [699, 435] on div "[PERSON_NAME]" at bounding box center [705, 436] width 89 height 11
click at [699, 435] on div "Latte Frío Ch" at bounding box center [694, 436] width 67 height 11
click at [699, 435] on div "Latte Frío Gd" at bounding box center [694, 436] width 67 height 11
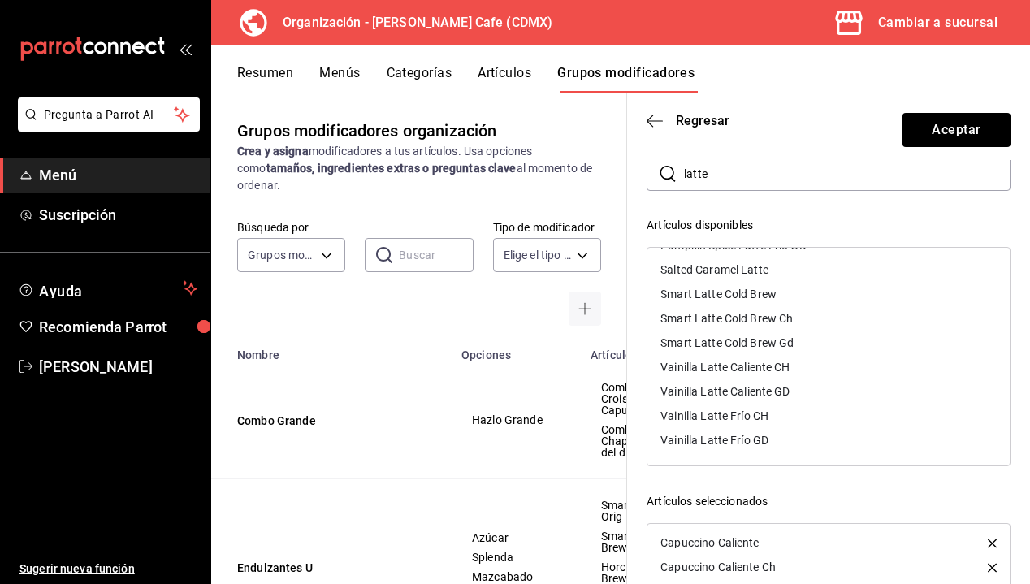
scroll to position [84, 0]
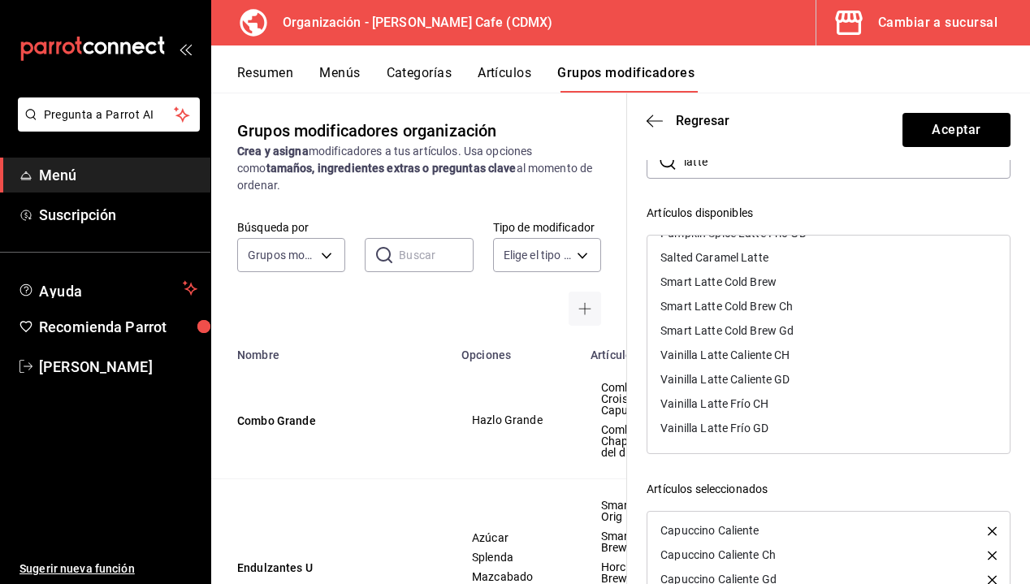
click at [890, 474] on div "Artículos disponibles Chai Latte Caliente Chai Latte Caliente Ch Chai Latte Cal…" at bounding box center [829, 465] width 364 height 520
click at [873, 465] on div "Artículos disponibles Chai Latte Caliente Chai Latte Caliente Ch Chai Latte Cal…" at bounding box center [829, 465] width 364 height 520
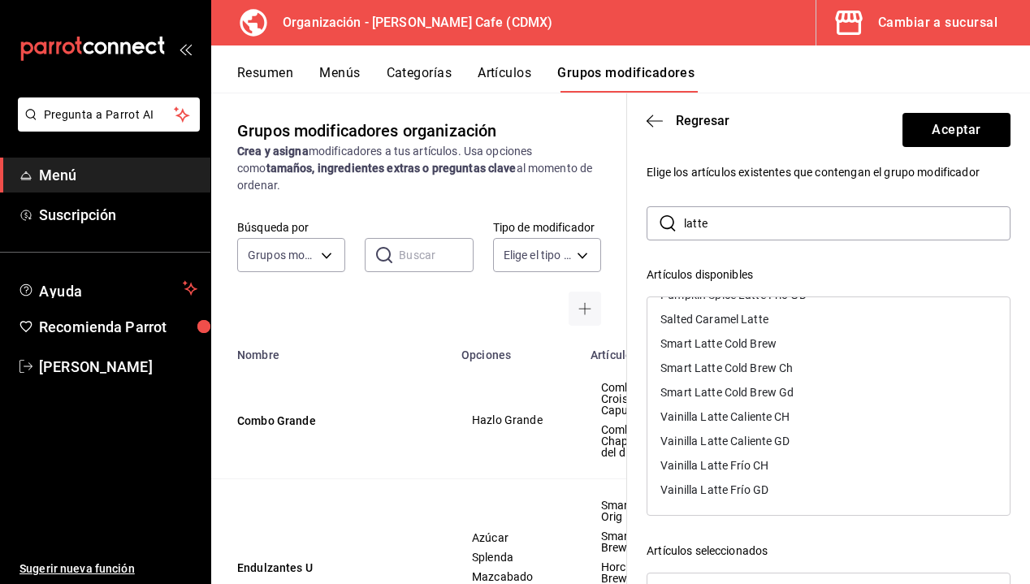
scroll to position [0, 0]
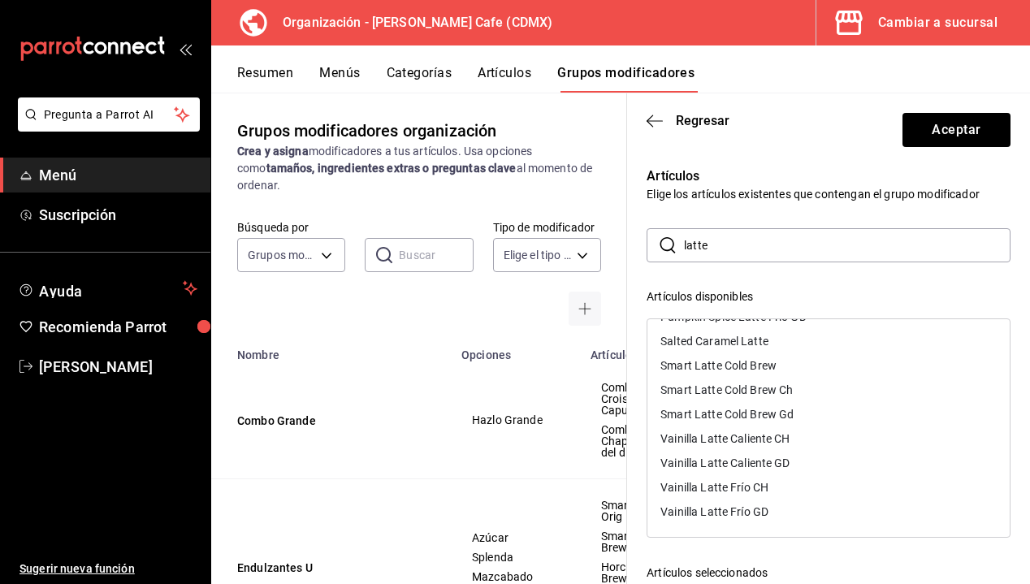
click at [782, 278] on div "​ latte ​ Artículos disponibles Chai Latte Caliente Chai Latte Caliente Ch Chai…" at bounding box center [829, 518] width 364 height 580
drag, startPoint x: 734, startPoint y: 249, endPoint x: 621, endPoint y: 249, distance: 113.7
click at [622, 249] on main "Grupos modificadores organización Crea y asigna modificadores a tus artículos. …" at bounding box center [620, 339] width 819 height 492
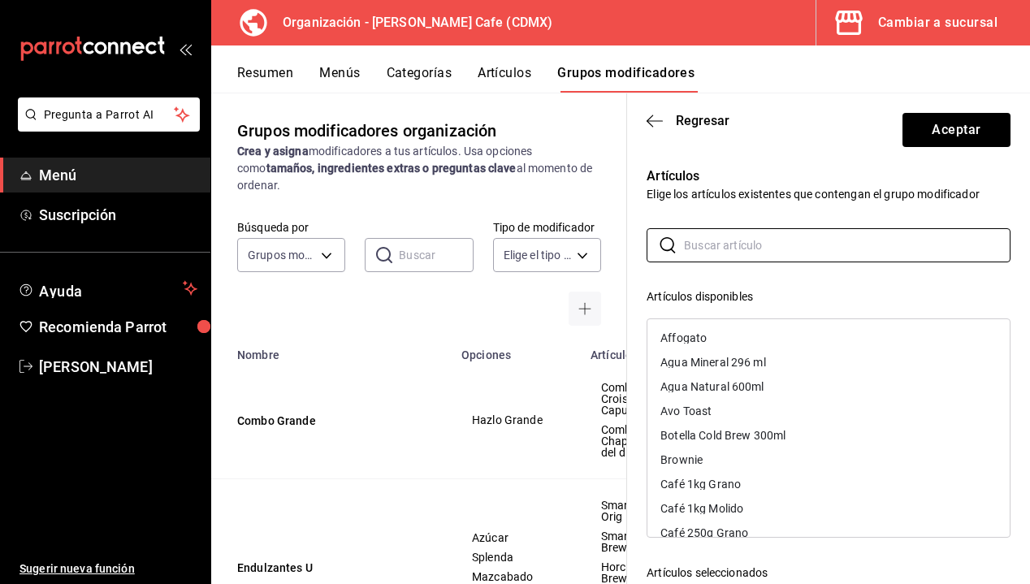
click at [741, 283] on div "​ ​ Artículos disponibles Affogato Agua Mineral 296 ml Agua Natural 600ml Avo T…" at bounding box center [829, 518] width 364 height 580
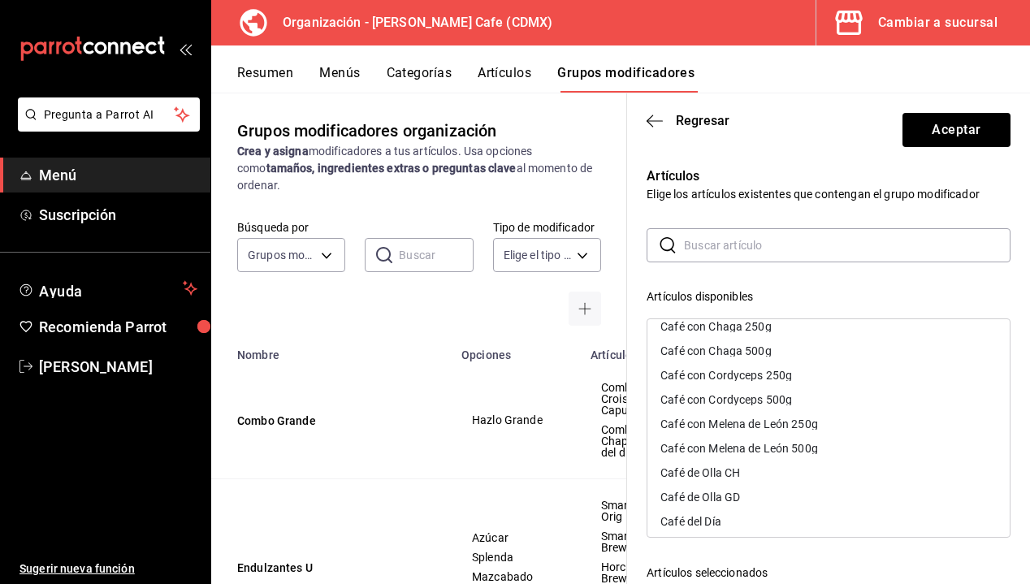
scroll to position [337, 0]
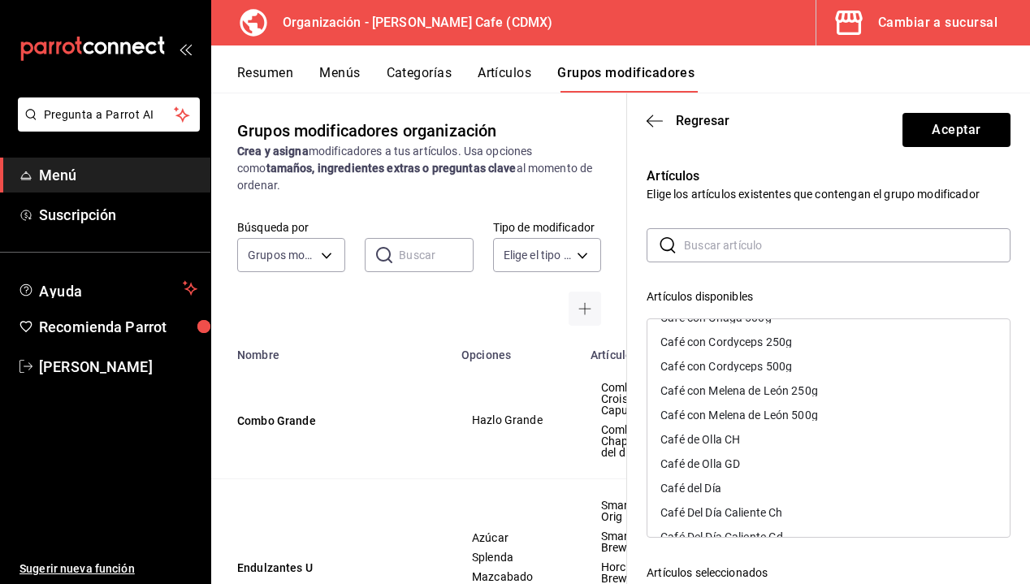
click at [726, 163] on div "Artículos Elige los artículos existentes que contengan el grupo modificador ​ ​…" at bounding box center [818, 477] width 383 height 661
click at [925, 128] on button "Aceptar" at bounding box center [957, 130] width 108 height 34
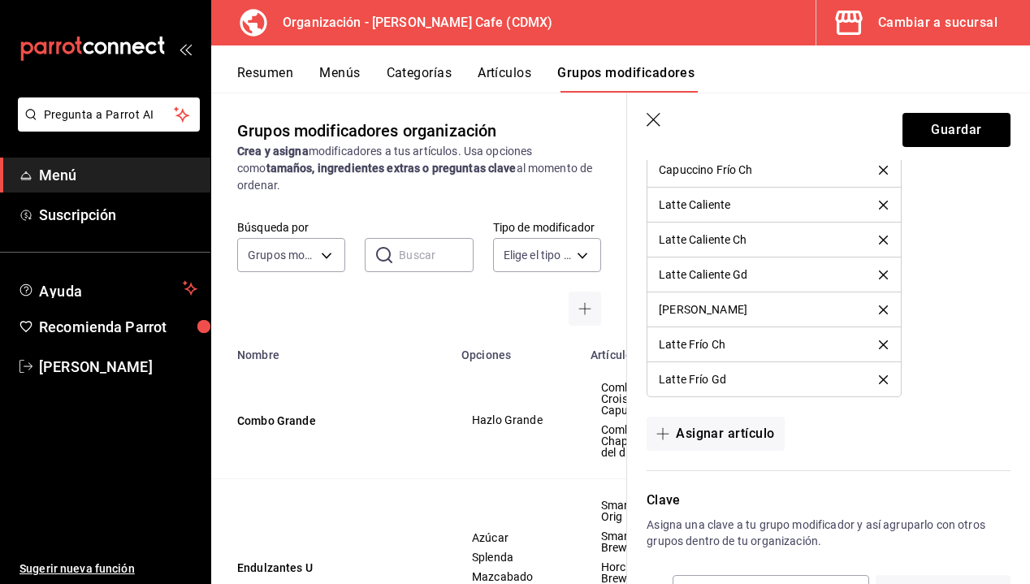
scroll to position [1498, 0]
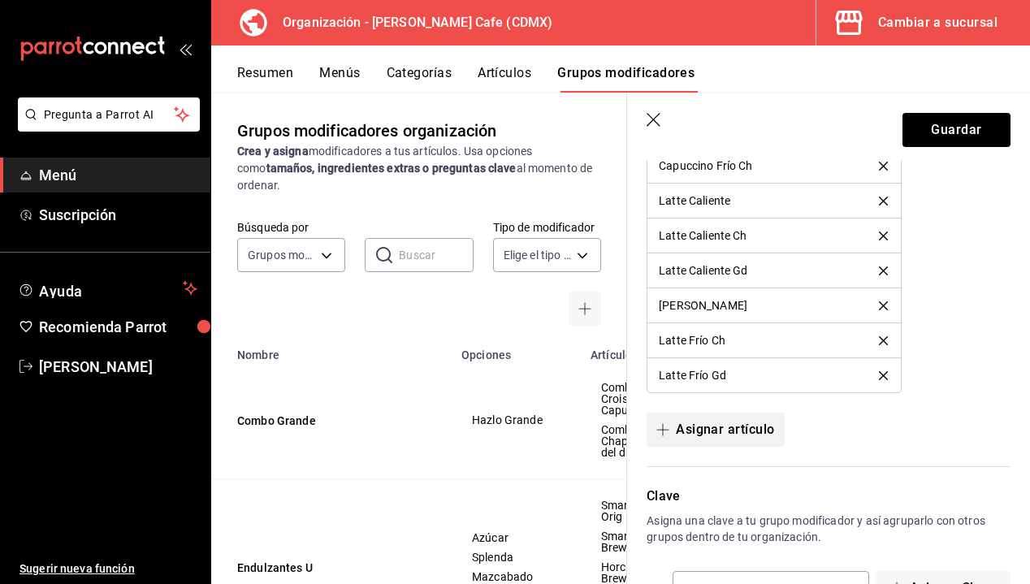
click at [739, 428] on button "Asignar artículo" at bounding box center [715, 430] width 137 height 34
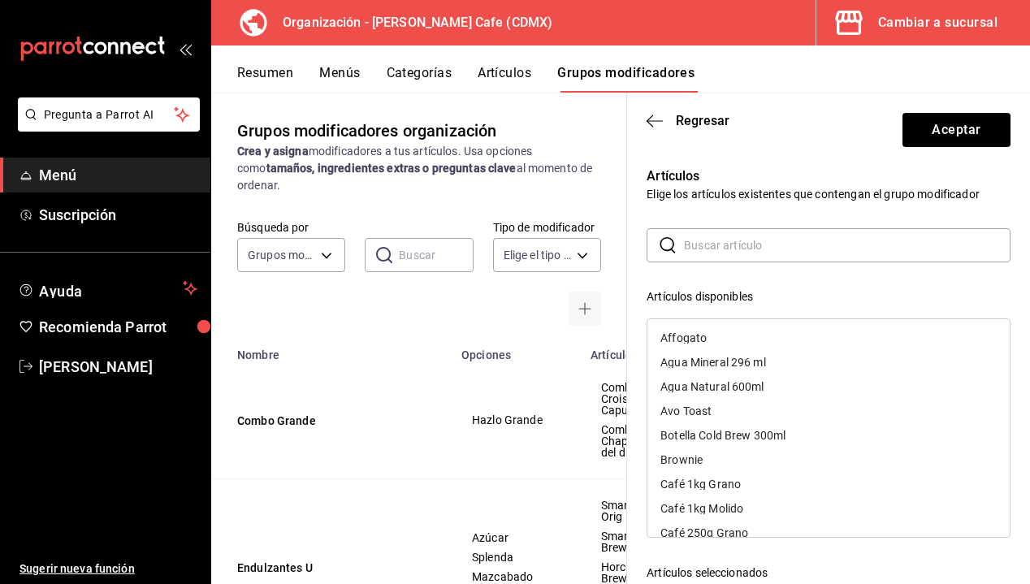
click at [716, 253] on input "text" at bounding box center [847, 245] width 327 height 32
type input "cold"
click at [725, 356] on div "Cold Brew Original Ch" at bounding box center [829, 362] width 362 height 24
click at [725, 356] on div "Cold Brew Original Gd" at bounding box center [829, 362] width 362 height 24
click at [725, 356] on div "Cold Brewno Original" at bounding box center [829, 362] width 362 height 24
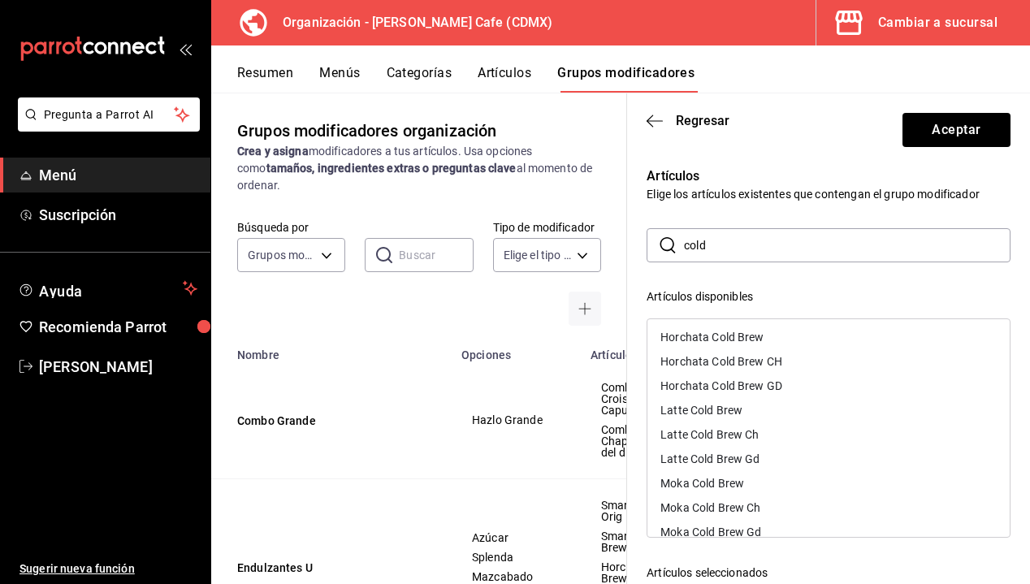
scroll to position [28, 0]
click at [721, 408] on div "Latte Cold Brew" at bounding box center [702, 407] width 82 height 11
click at [721, 408] on div "Latte Cold Brew Ch" at bounding box center [710, 407] width 98 height 11
click at [721, 408] on div "Latte Cold Brew Gd" at bounding box center [710, 407] width 99 height 11
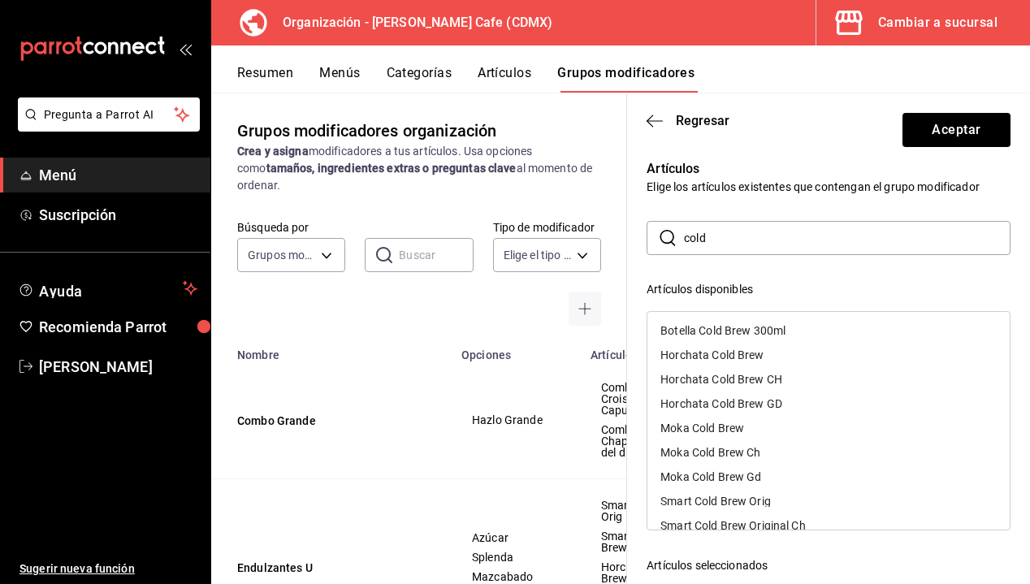
scroll to position [6, 0]
click at [734, 236] on input "cold" at bounding box center [847, 239] width 327 height 32
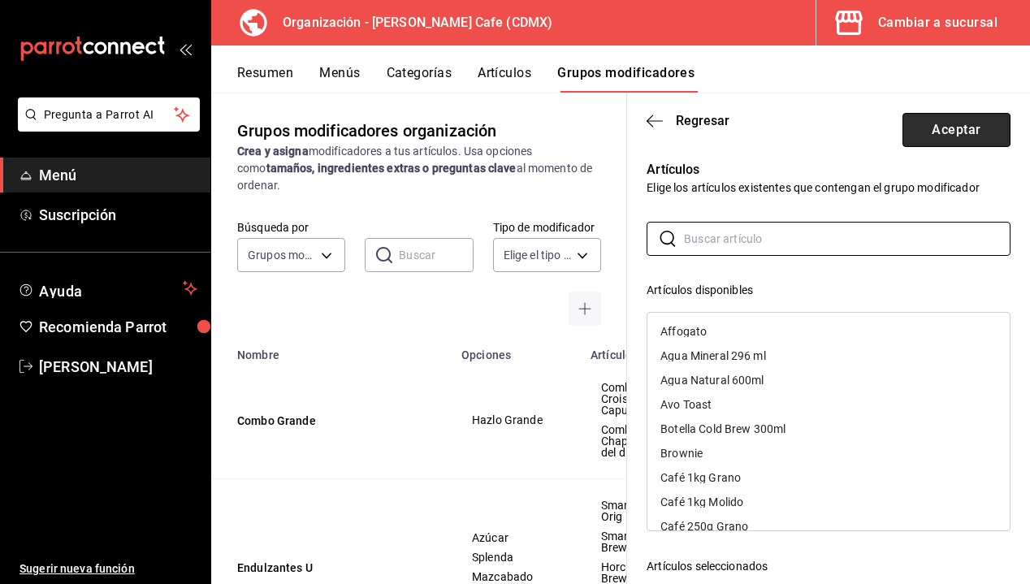
click at [958, 131] on button "Aceptar" at bounding box center [957, 130] width 108 height 34
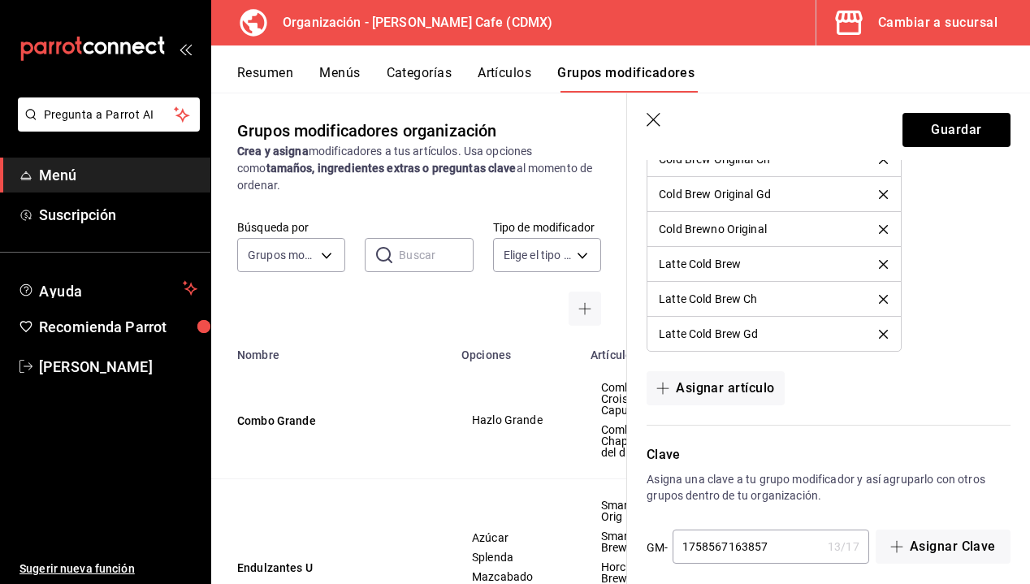
scroll to position [1763, 0]
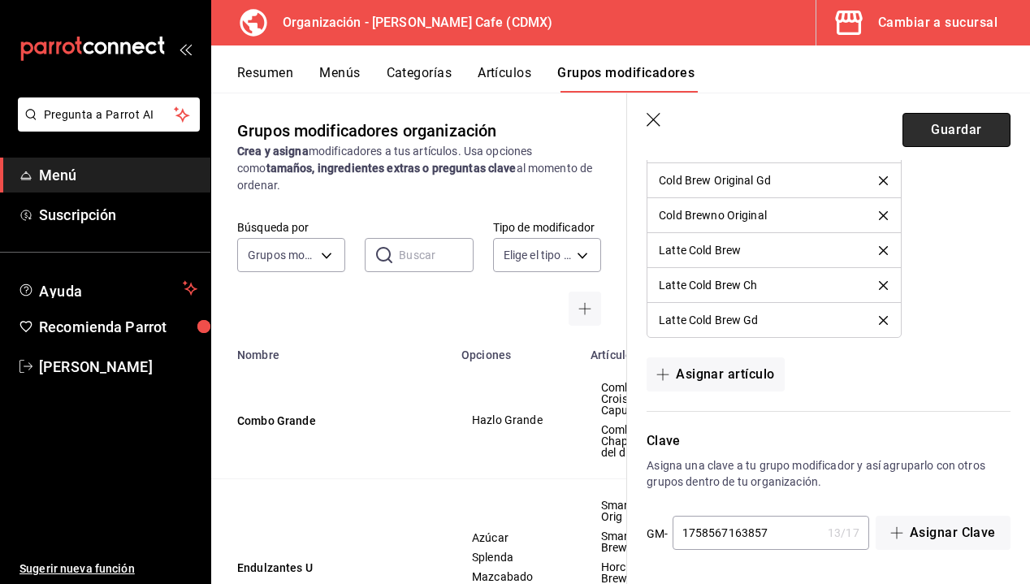
click at [934, 123] on button "Guardar" at bounding box center [957, 130] width 108 height 34
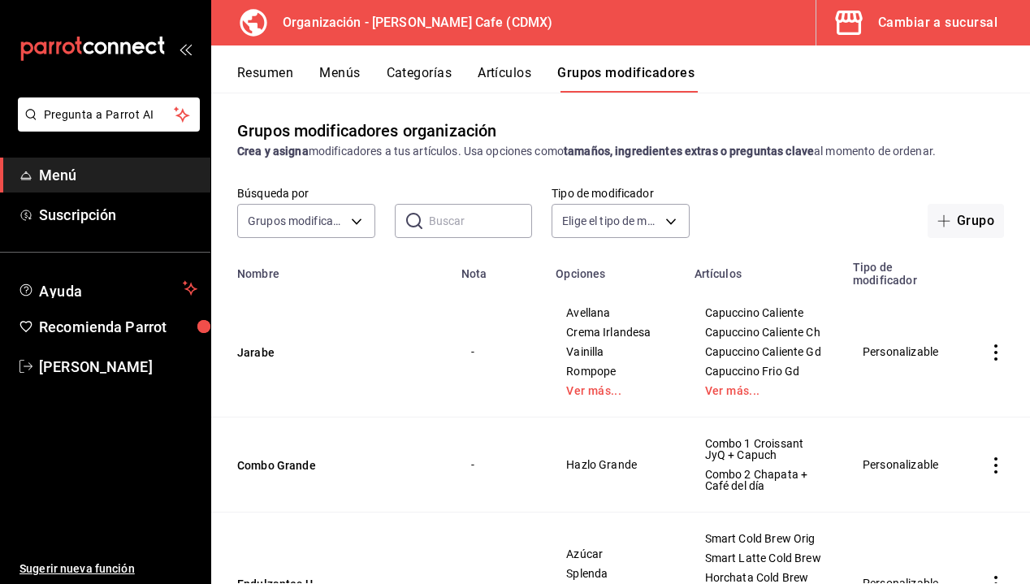
click at [603, 406] on td "Avellana Crema Irlandesa Vainilla Rompope Ver más..." at bounding box center [615, 352] width 138 height 131
click at [598, 396] on link "Ver más..." at bounding box center [614, 390] width 97 height 11
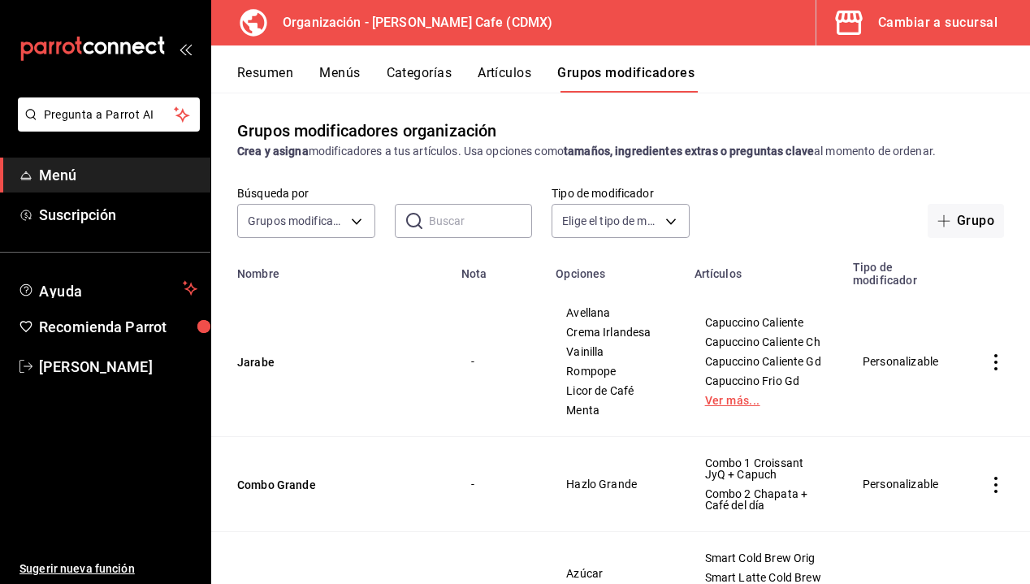
click at [711, 406] on link "Ver más..." at bounding box center [764, 400] width 118 height 11
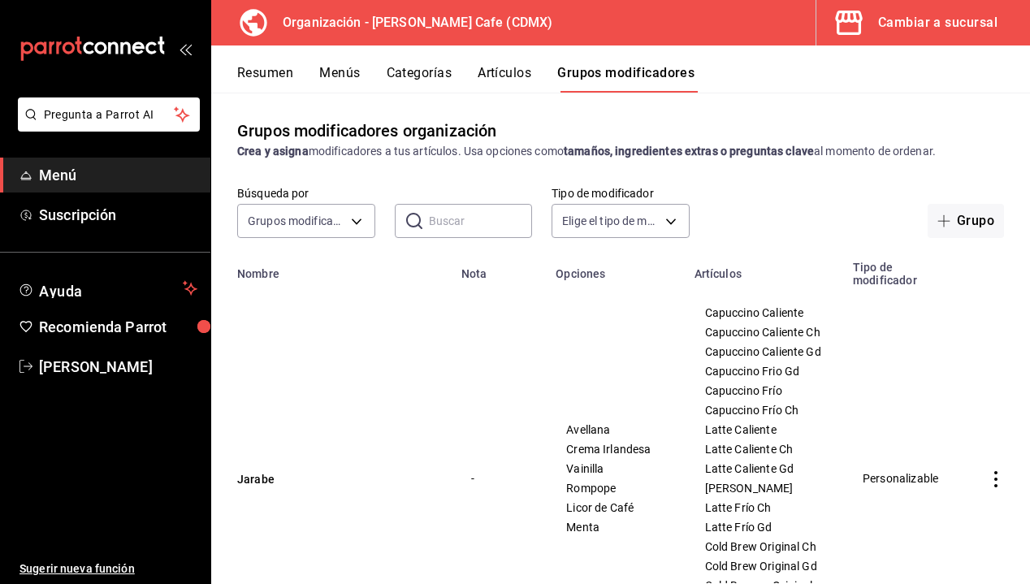
click at [265, 74] on button "Resumen" at bounding box center [265, 79] width 56 height 28
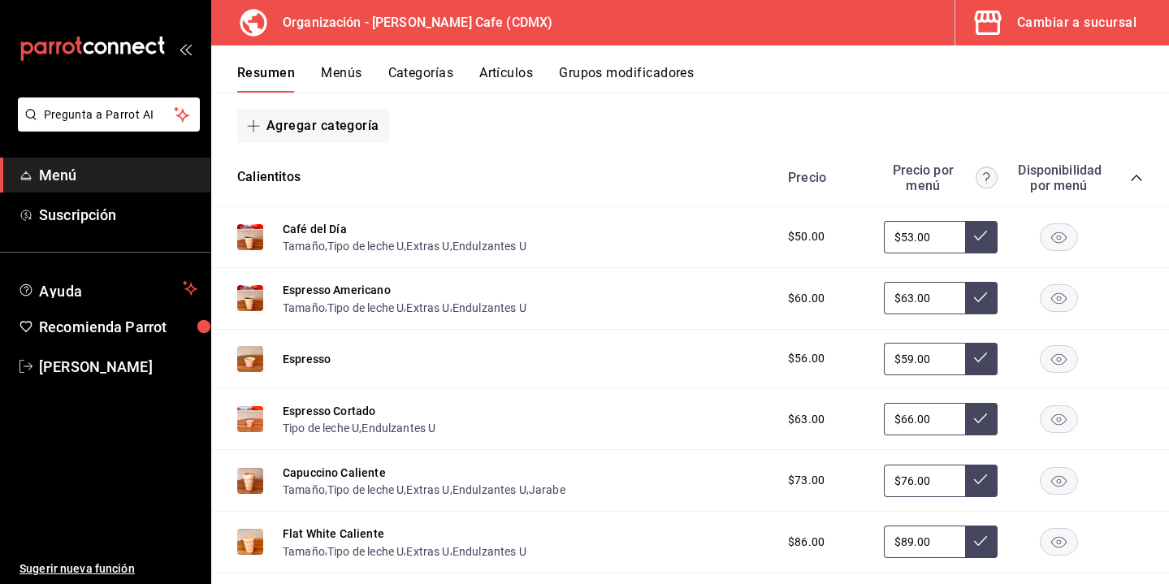
scroll to position [252, 0]
